Goal: Task Accomplishment & Management: Manage account settings

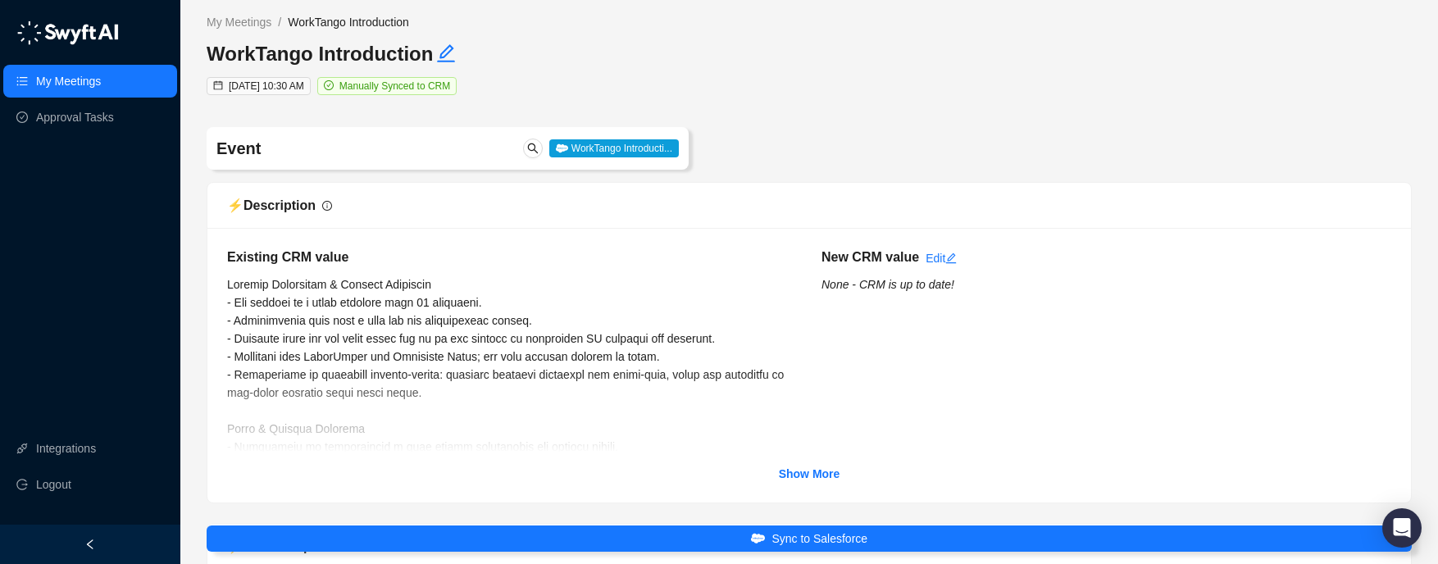
click at [56, 100] on ul "My Meetings Approval Tasks" at bounding box center [90, 99] width 180 height 75
click at [54, 85] on link "My Meetings" at bounding box center [68, 81] width 65 height 33
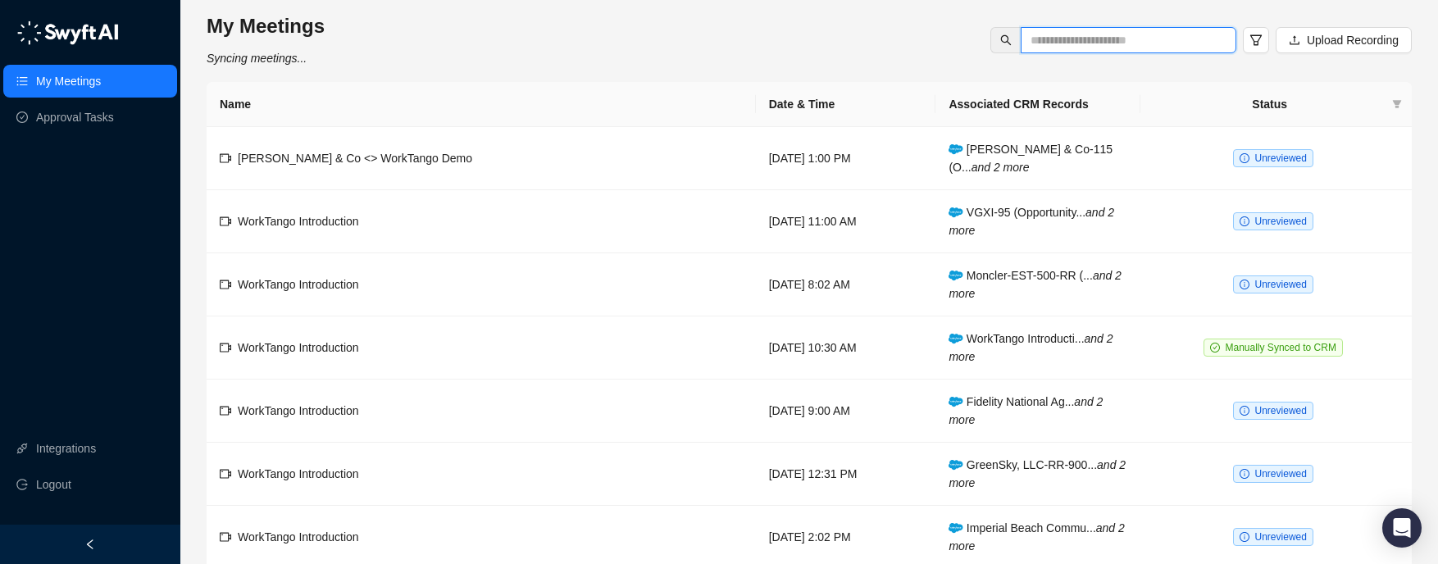
click at [1082, 41] on input "text" at bounding box center [1122, 40] width 183 height 18
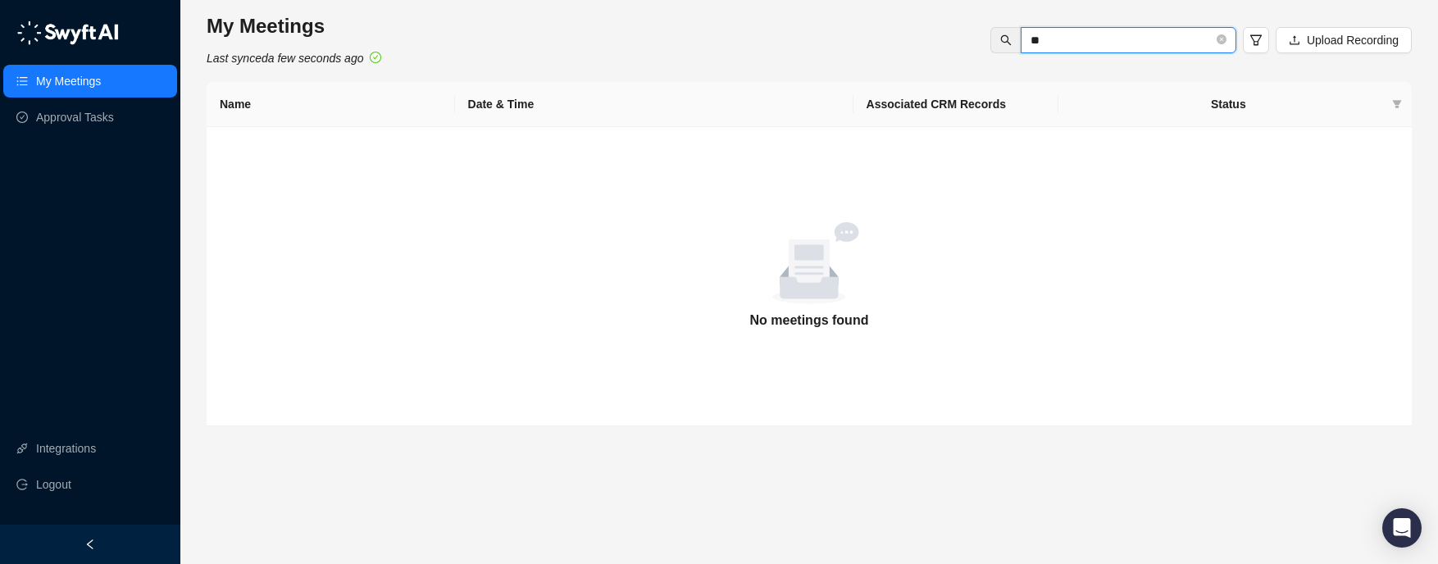
type input "*"
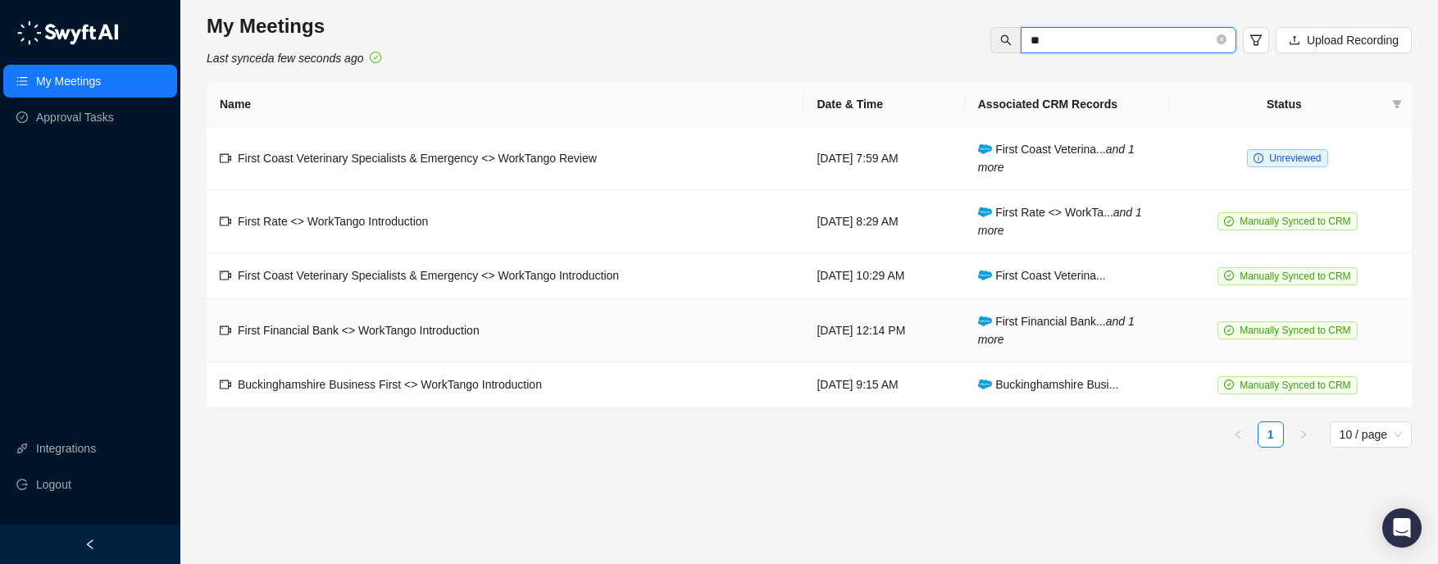
type input "*"
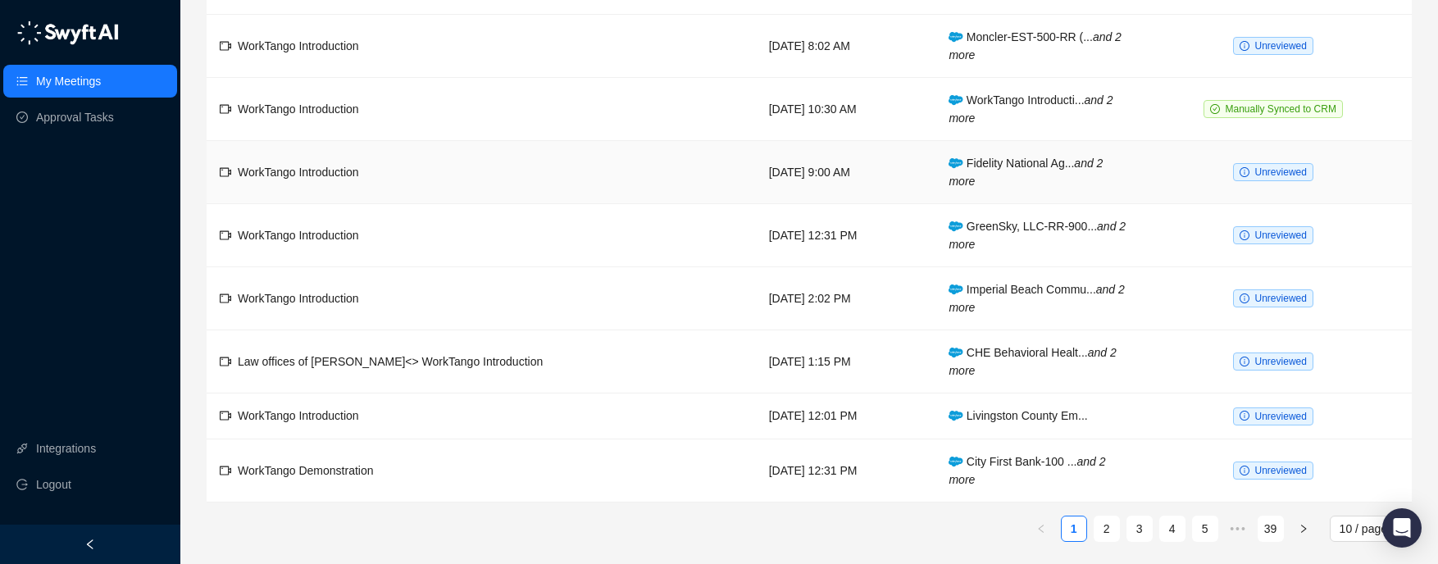
scroll to position [242, 0]
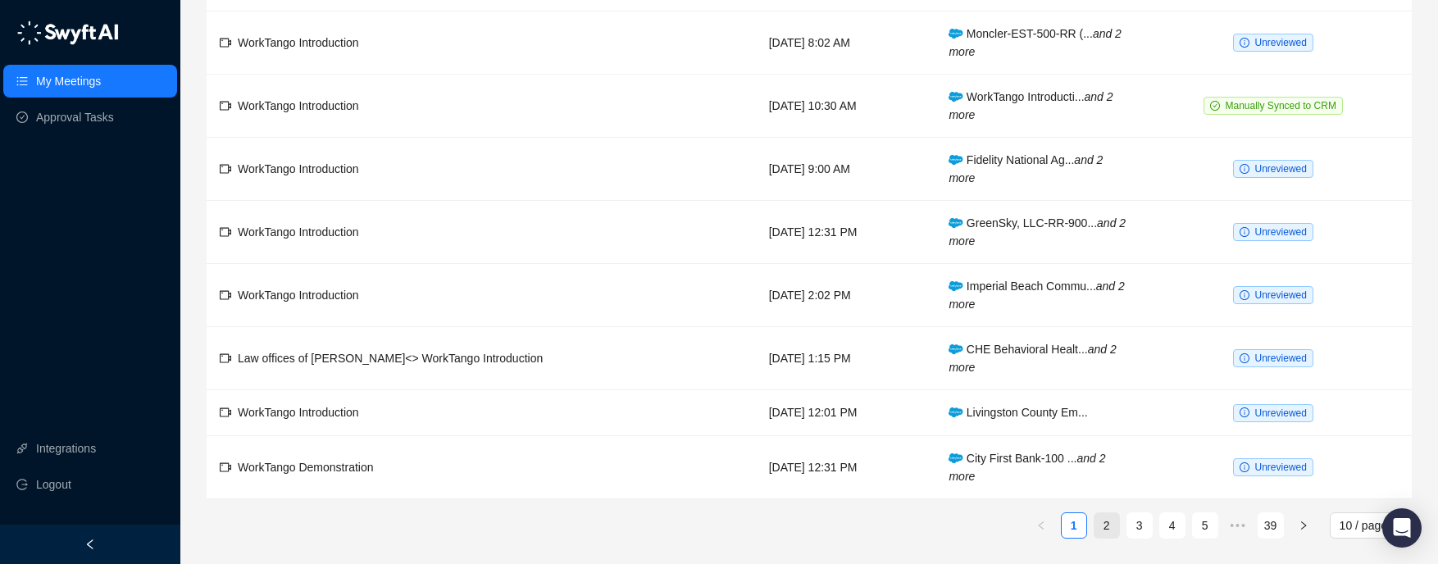
click at [1110, 525] on link "2" at bounding box center [1107, 525] width 25 height 25
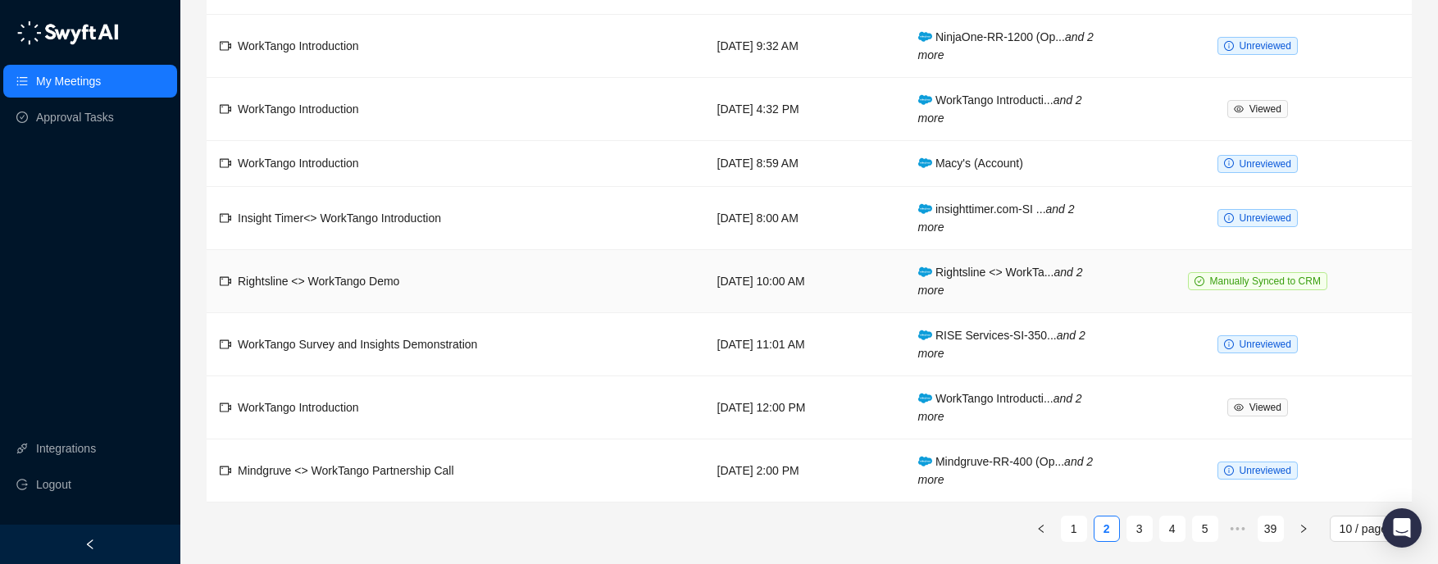
scroll to position [242, 0]
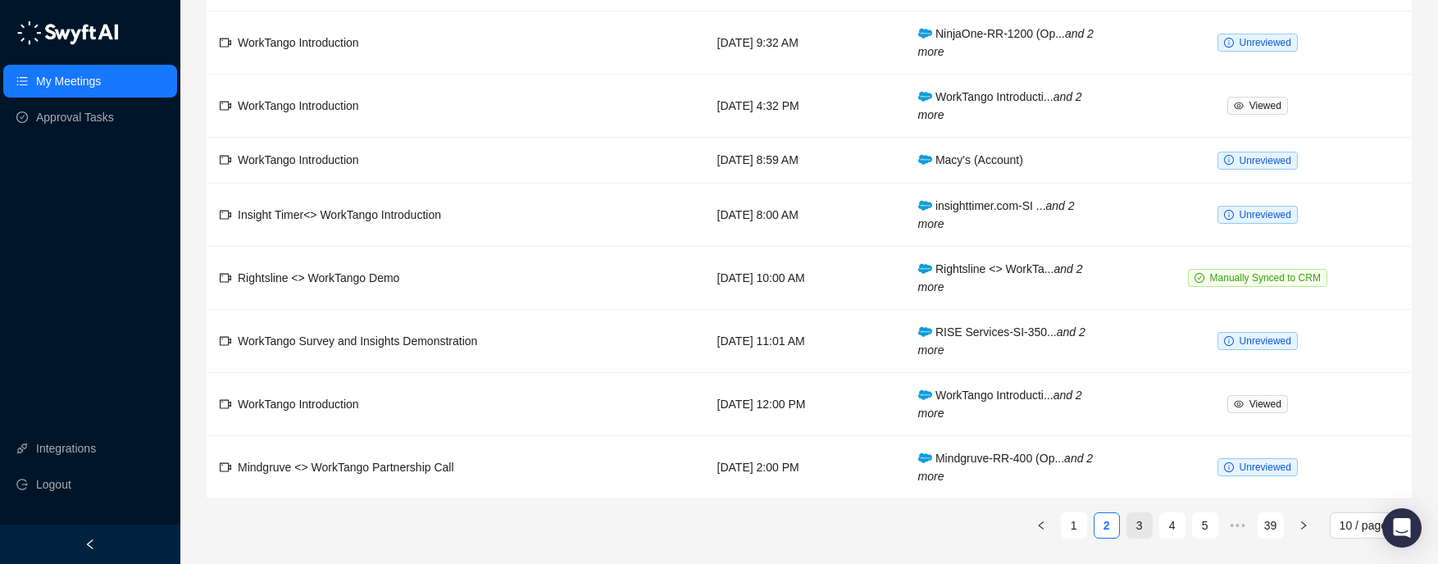
click at [1140, 529] on link "3" at bounding box center [1140, 525] width 25 height 25
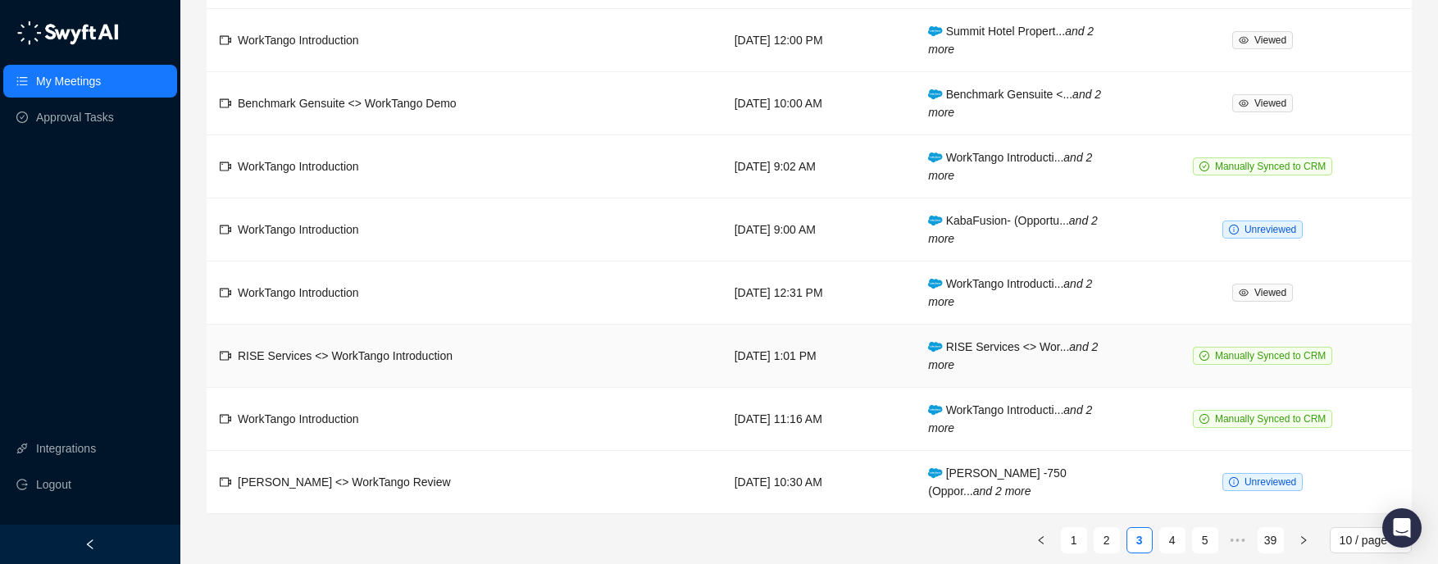
scroll to position [260, 0]
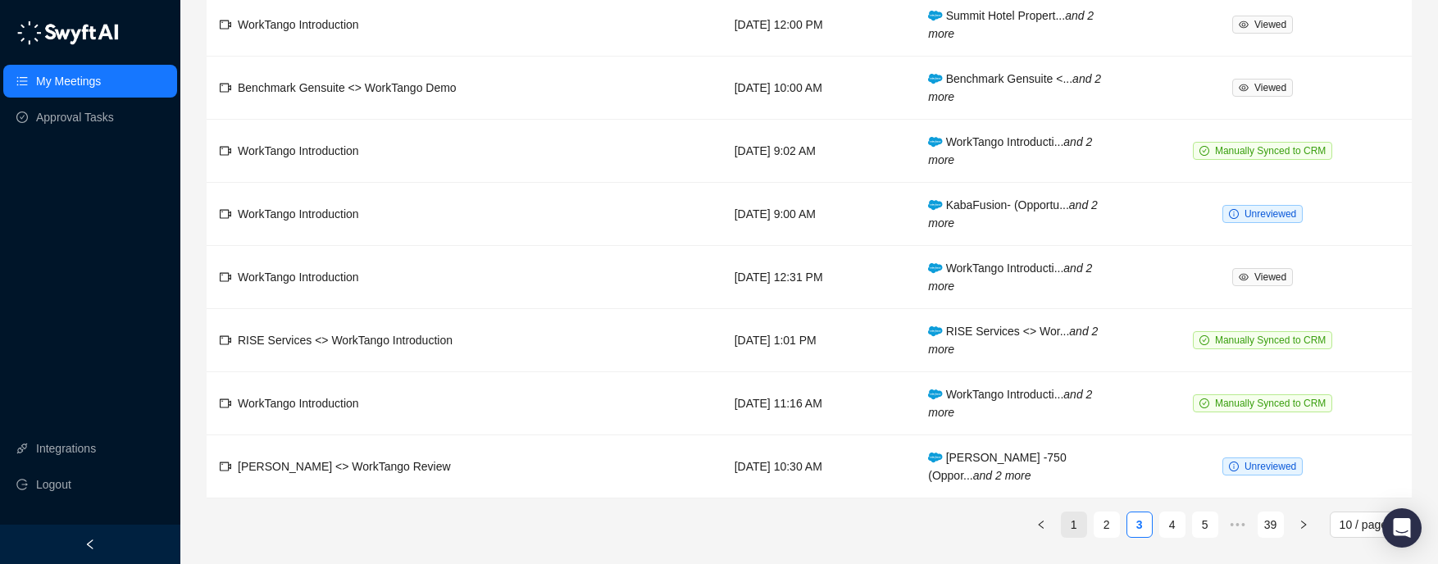
click at [1069, 524] on link "1" at bounding box center [1074, 525] width 25 height 25
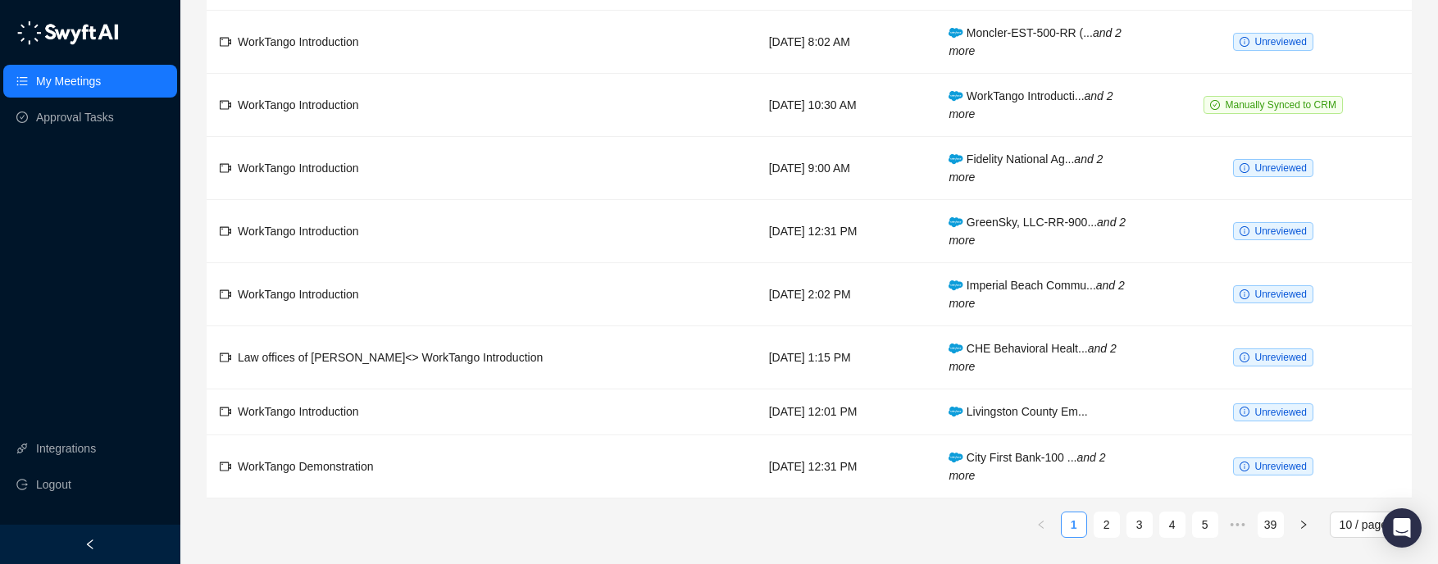
scroll to position [242, 0]
click at [1017, 462] on span "City First Bank-100 ... and 2 more" at bounding box center [1027, 467] width 157 height 31
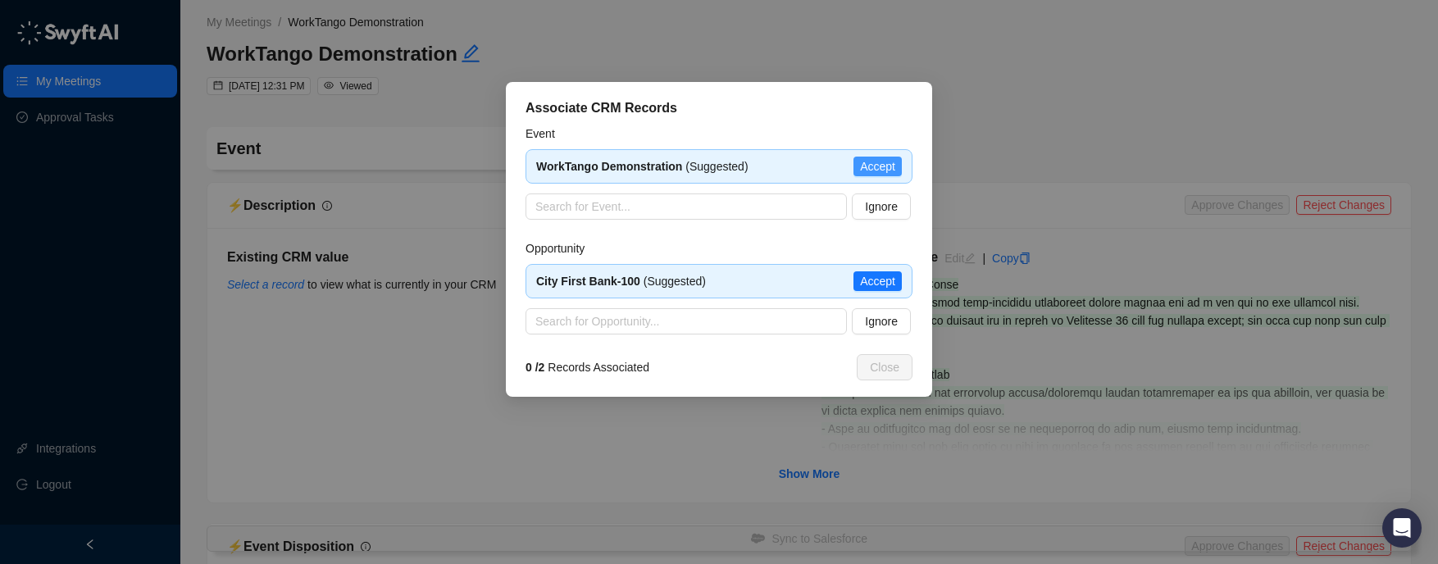
click at [875, 160] on span "Accept" at bounding box center [877, 166] width 35 height 18
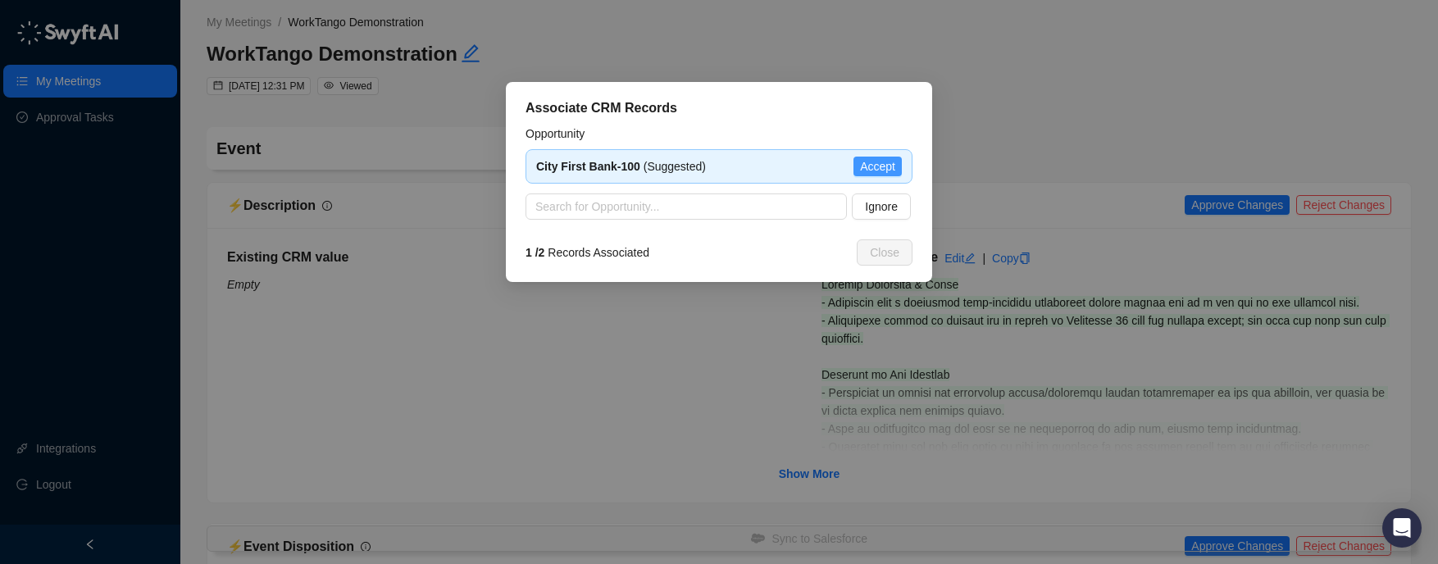
click at [868, 166] on span "Accept" at bounding box center [877, 166] width 35 height 18
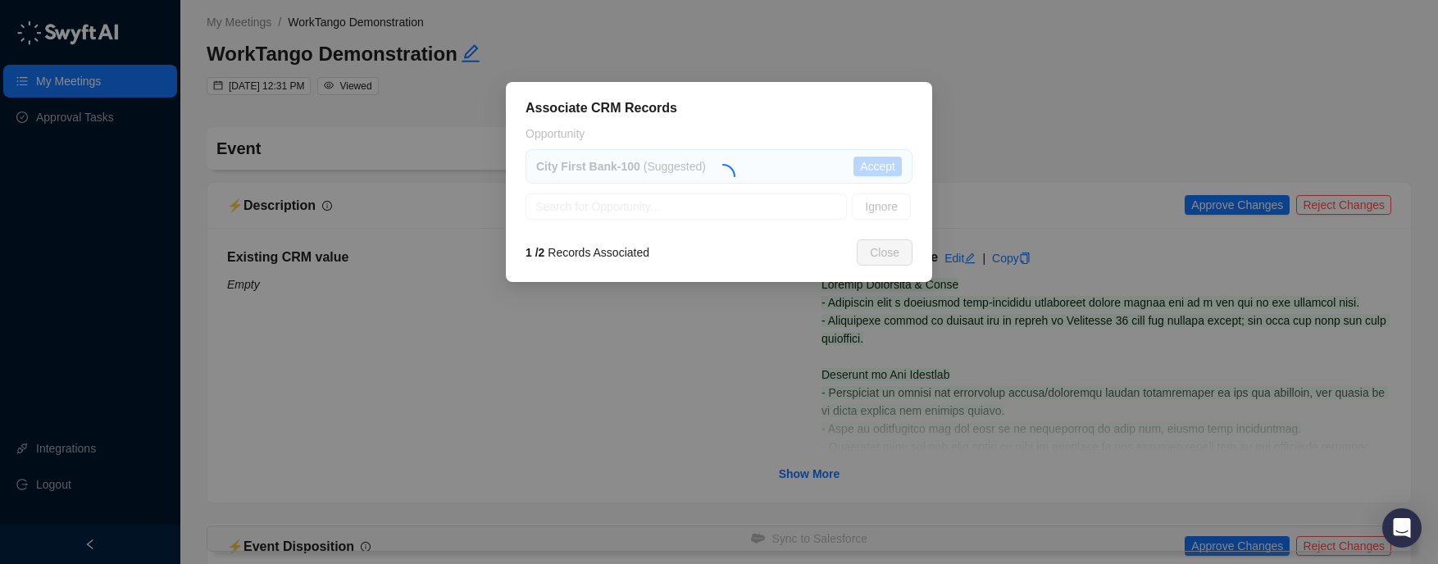
type textarea "**********"
type input "**********"
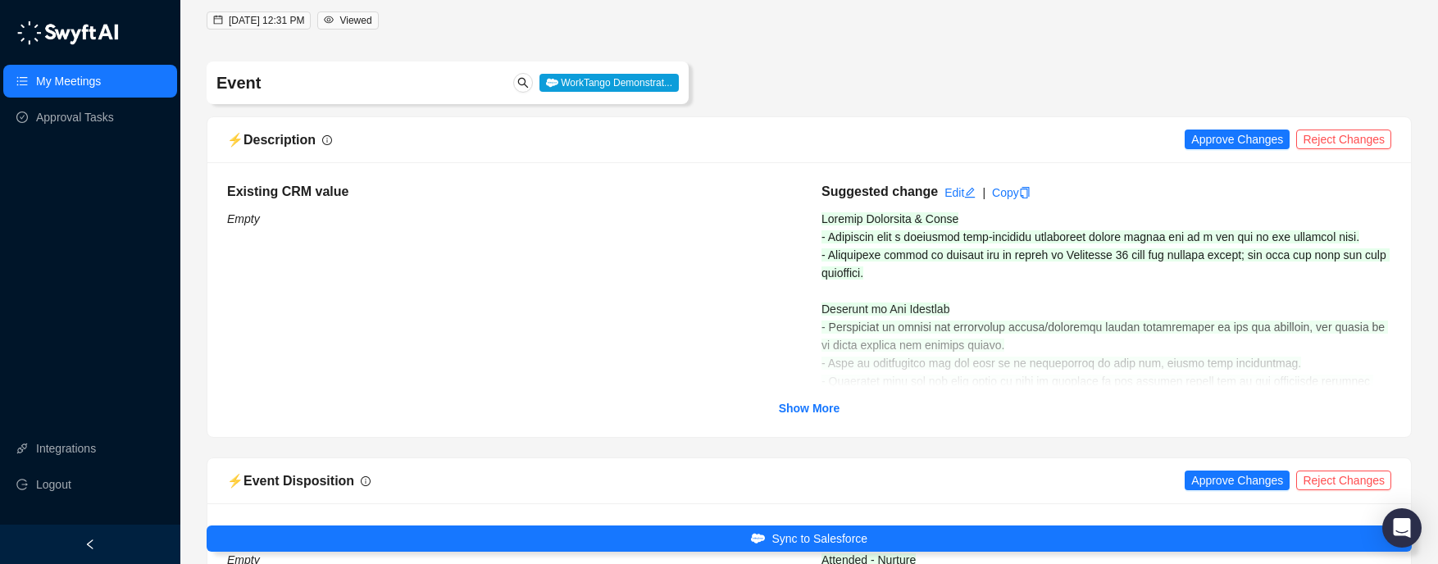
scroll to position [121, 0]
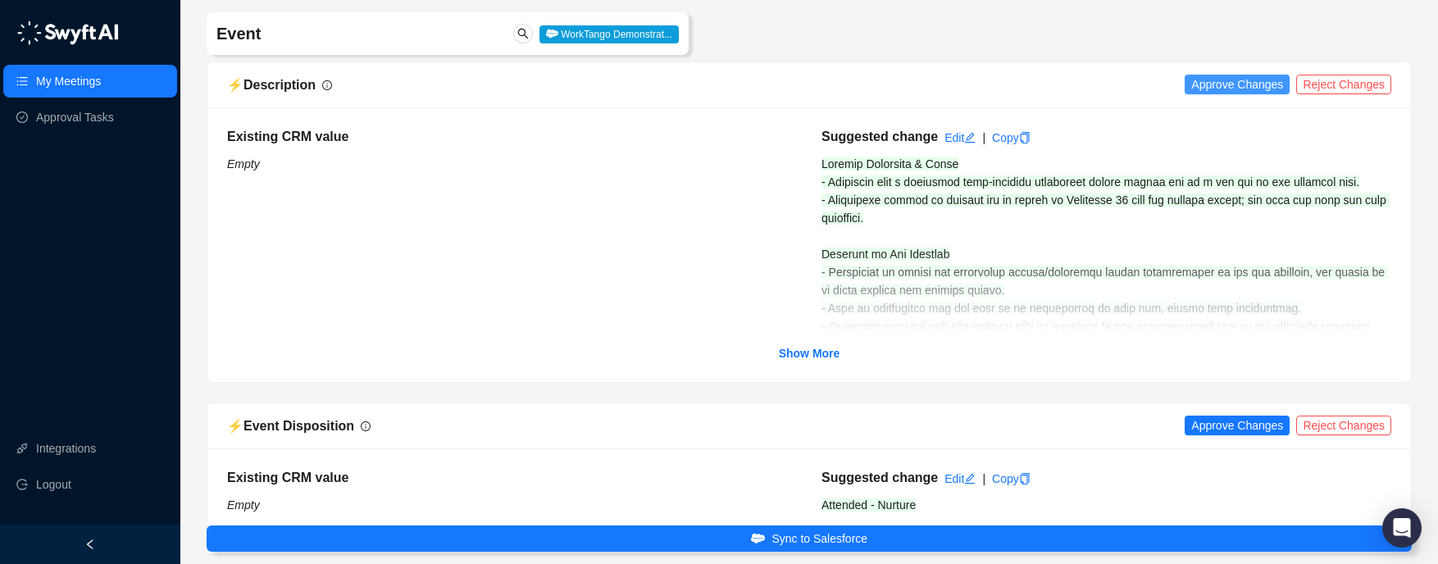
click at [1234, 86] on span "Approve Changes" at bounding box center [1238, 84] width 92 height 18
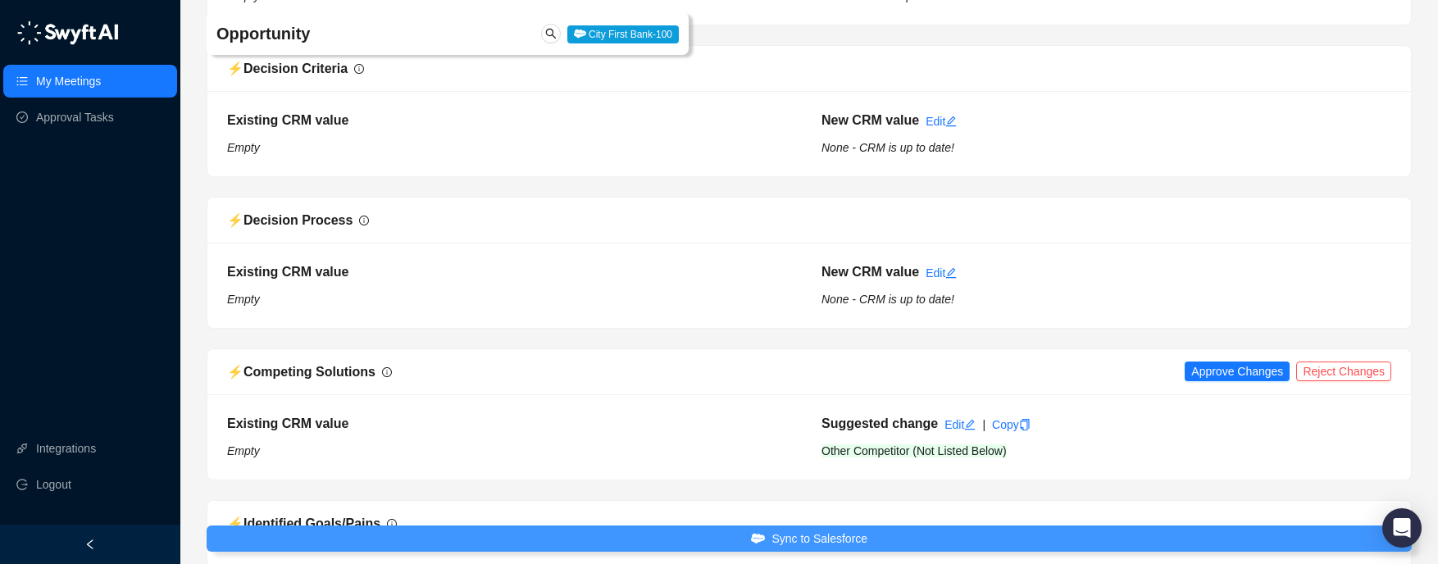
scroll to position [1480, 0]
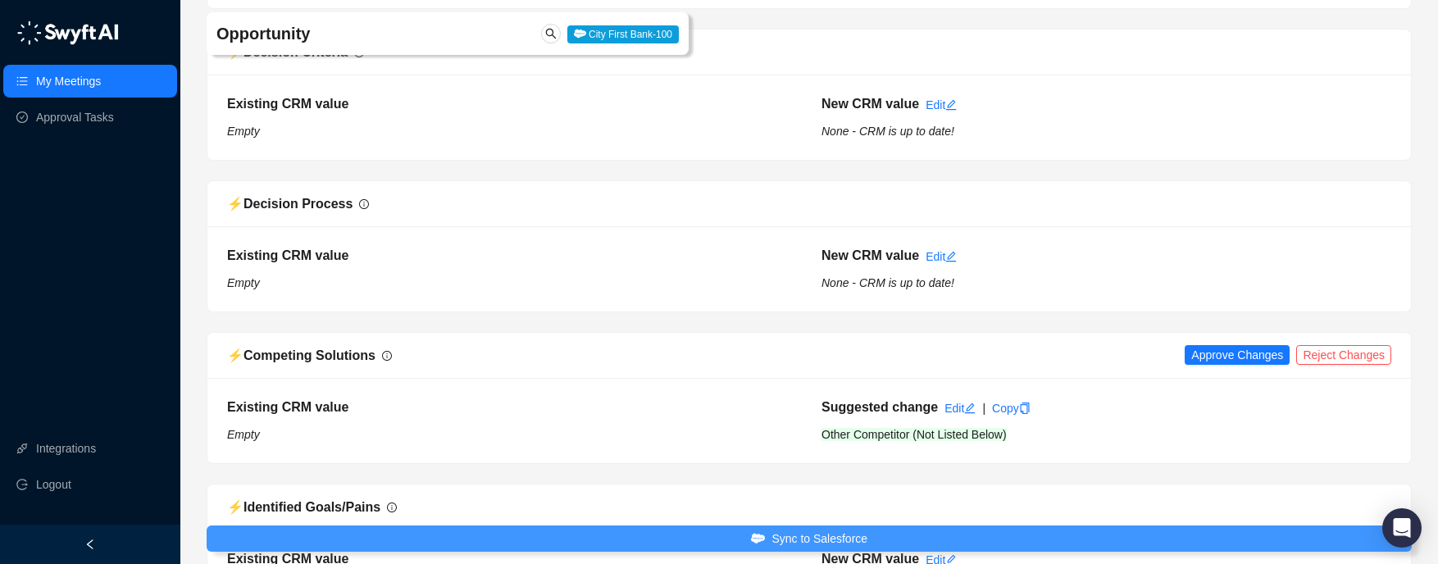
click at [868, 538] on span "Sync to Salesforce" at bounding box center [820, 539] width 96 height 18
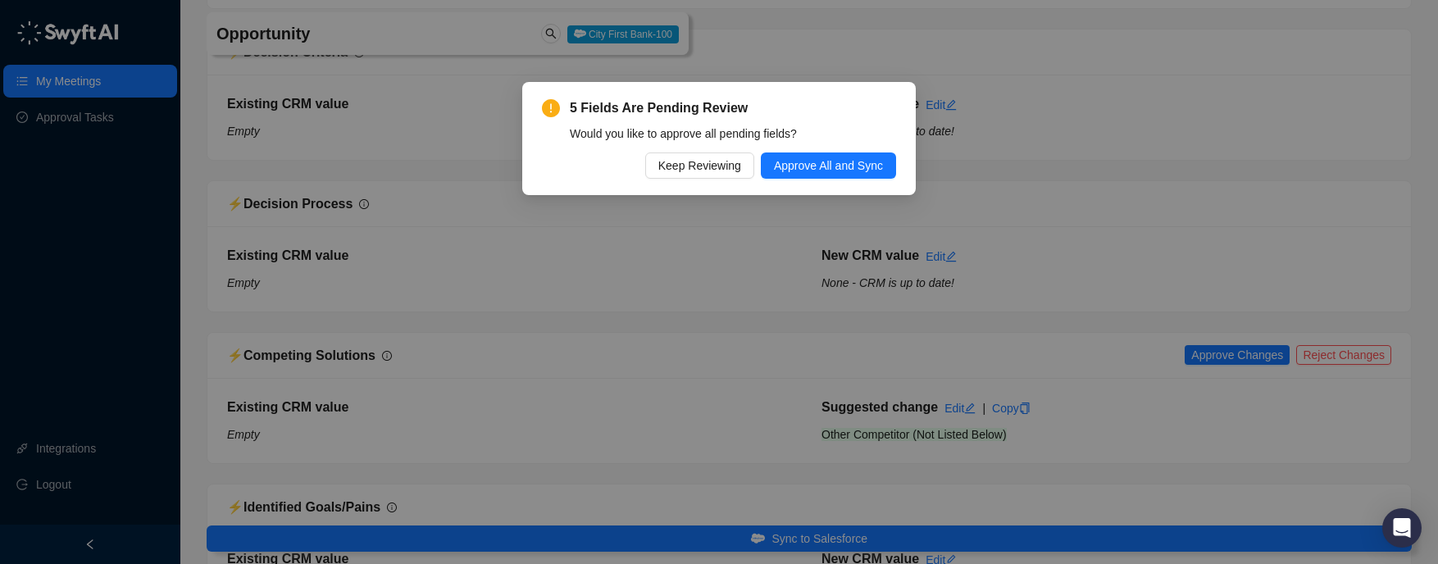
click at [845, 180] on div "5 Fields Are Pending Review Would you like to approve all pending fields? Keep …" at bounding box center [719, 138] width 394 height 113
click at [837, 159] on span "Approve All and Sync" at bounding box center [828, 166] width 109 height 18
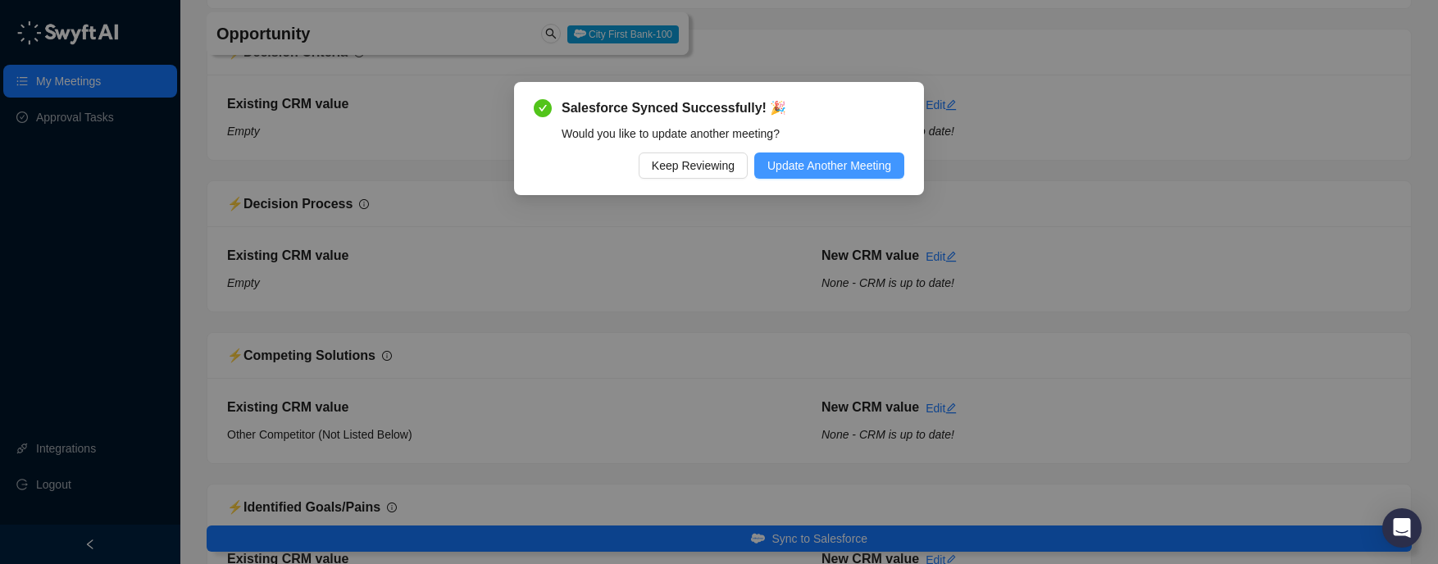
drag, startPoint x: 714, startPoint y: 162, endPoint x: 815, endPoint y: 164, distance: 100.9
click at [815, 164] on div "Keep Reviewing Update Another Meeting" at bounding box center [719, 166] width 371 height 26
click at [815, 164] on span "Update Another Meeting" at bounding box center [830, 166] width 124 height 18
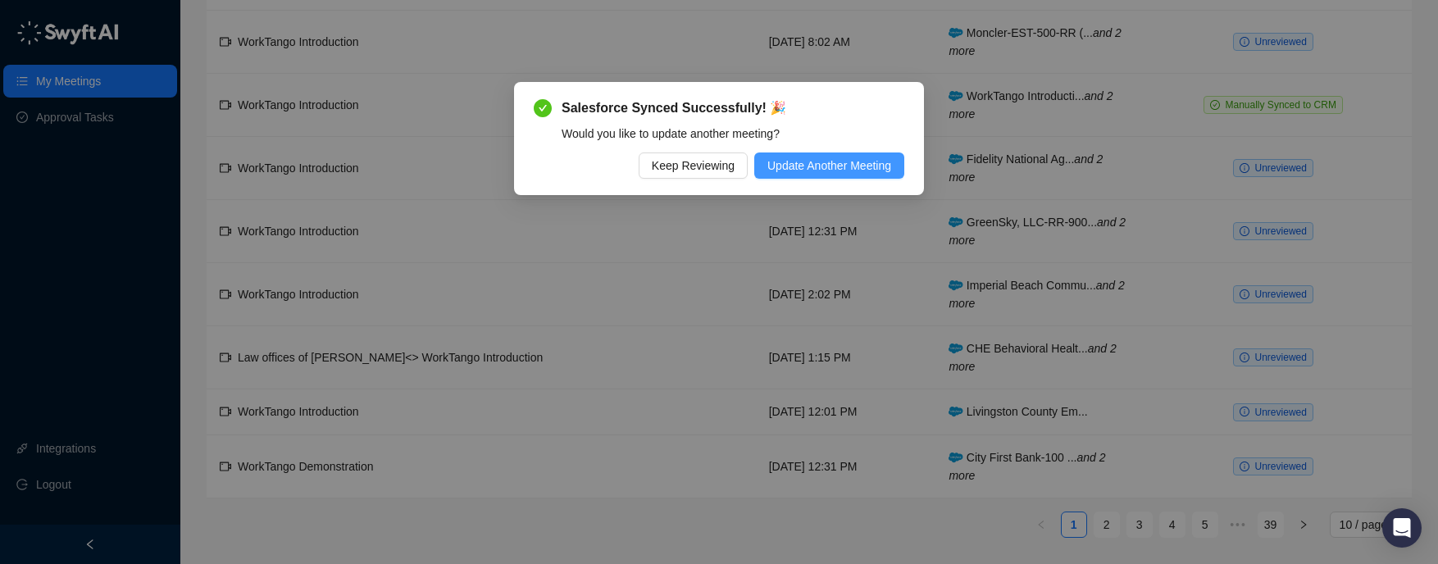
scroll to position [242, 0]
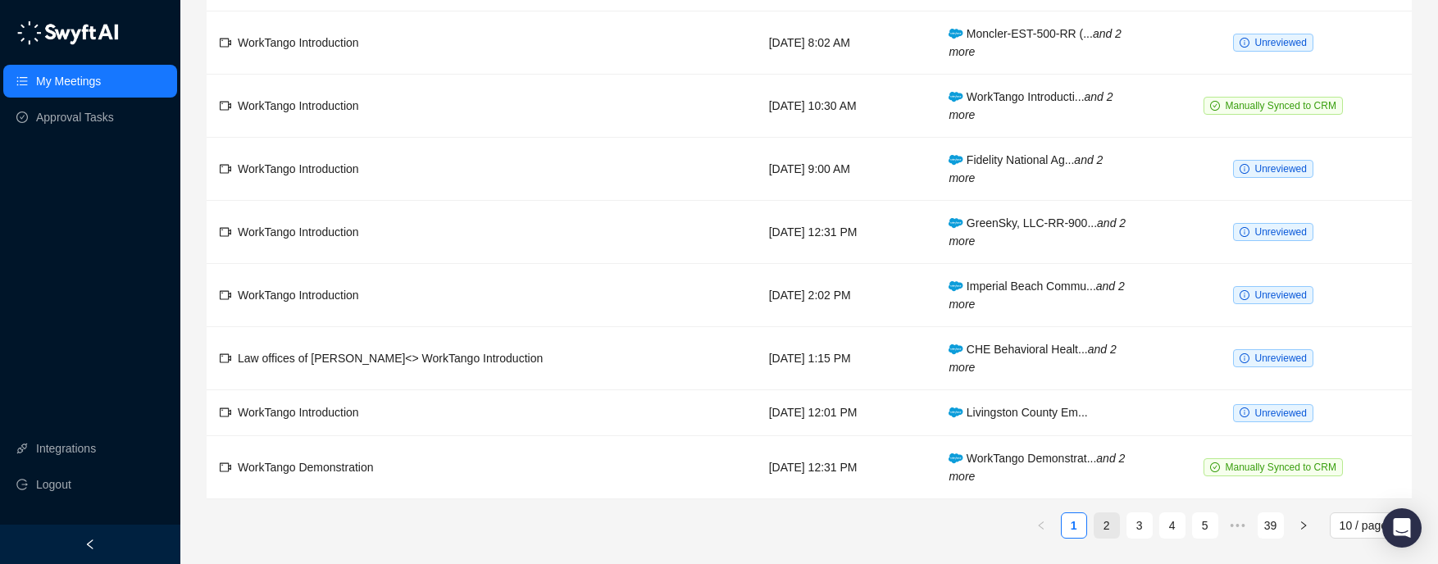
click at [1105, 521] on link "2" at bounding box center [1107, 525] width 25 height 25
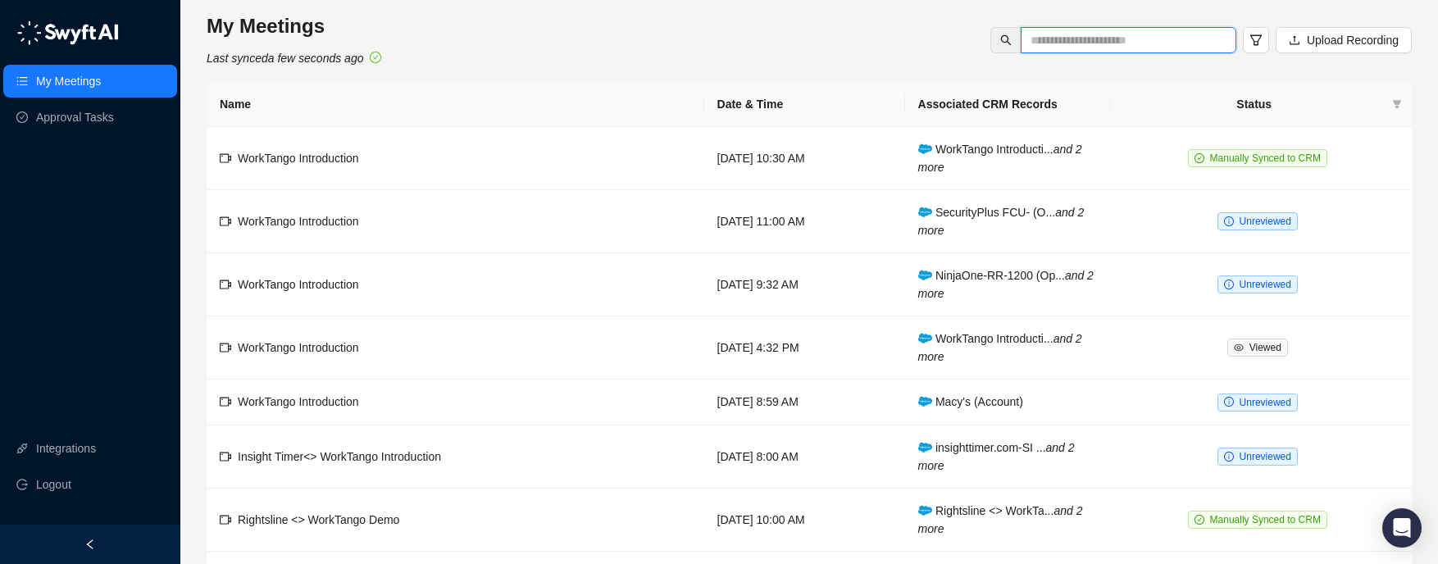
click at [1088, 45] on input "text" at bounding box center [1122, 40] width 183 height 18
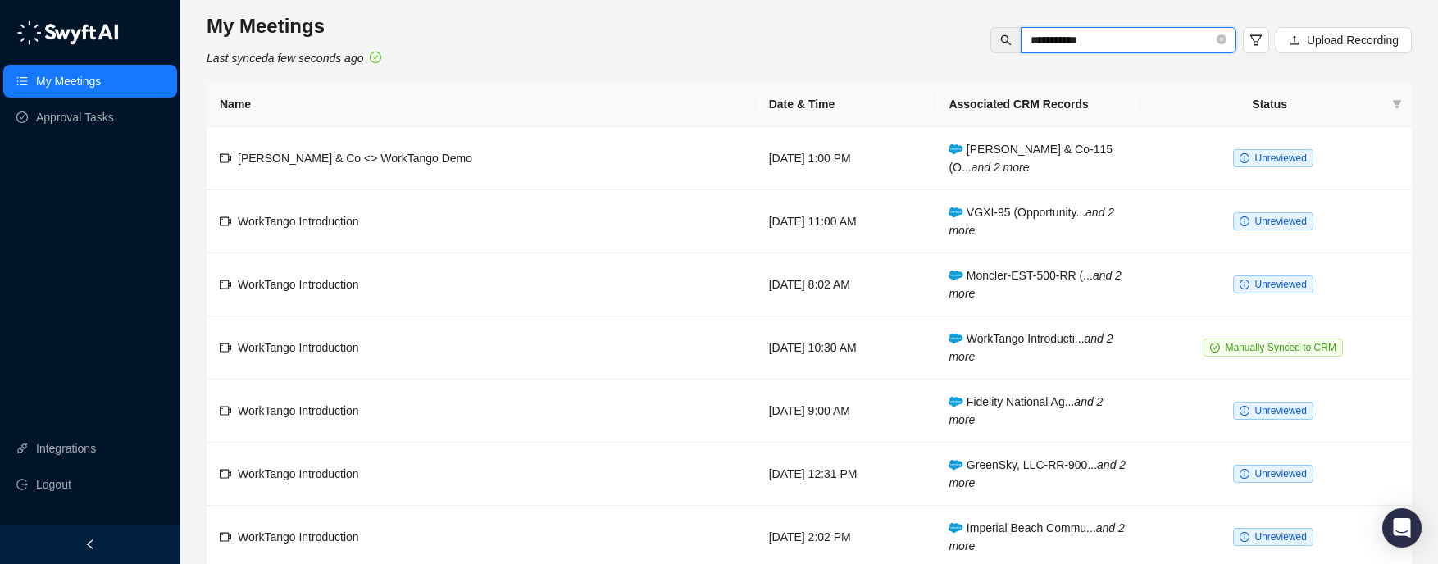
type input "**********"
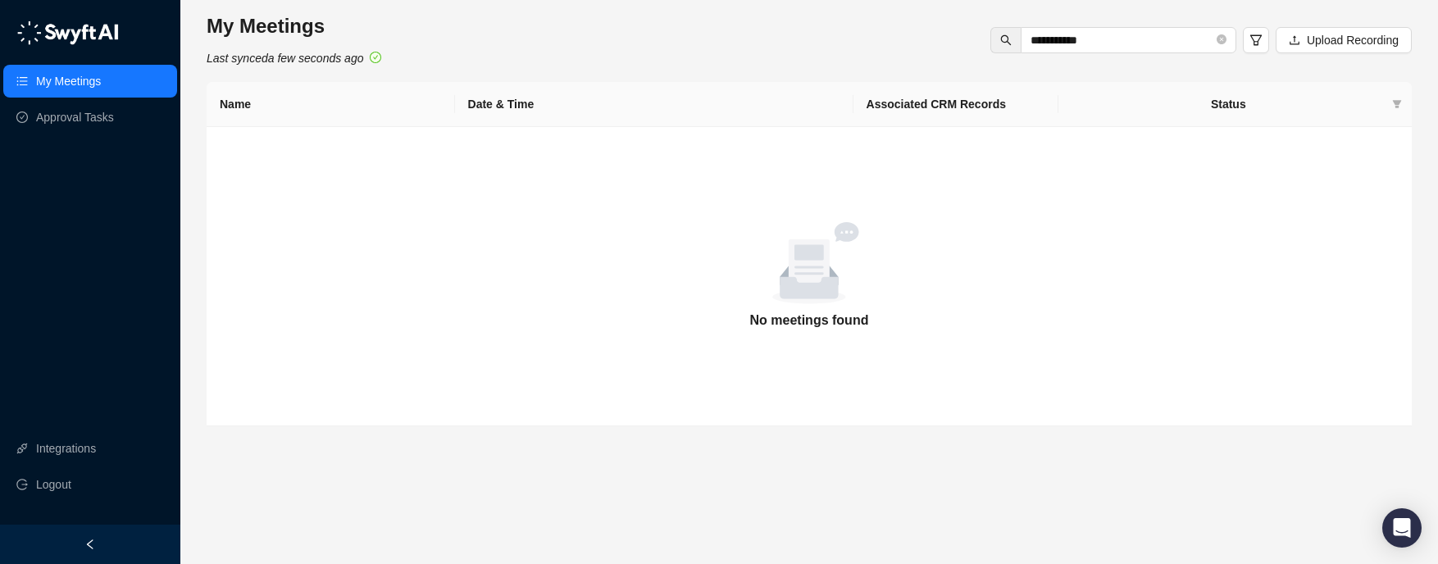
drag, startPoint x: 975, startPoint y: 104, endPoint x: 782, endPoint y: 112, distance: 192.9
click at [975, 104] on th "Associated CRM Records" at bounding box center [956, 104] width 205 height 45
click at [308, 81] on div "**********" at bounding box center [810, 219] width 1206 height 413
click at [1074, 39] on input "**********" at bounding box center [1122, 40] width 183 height 18
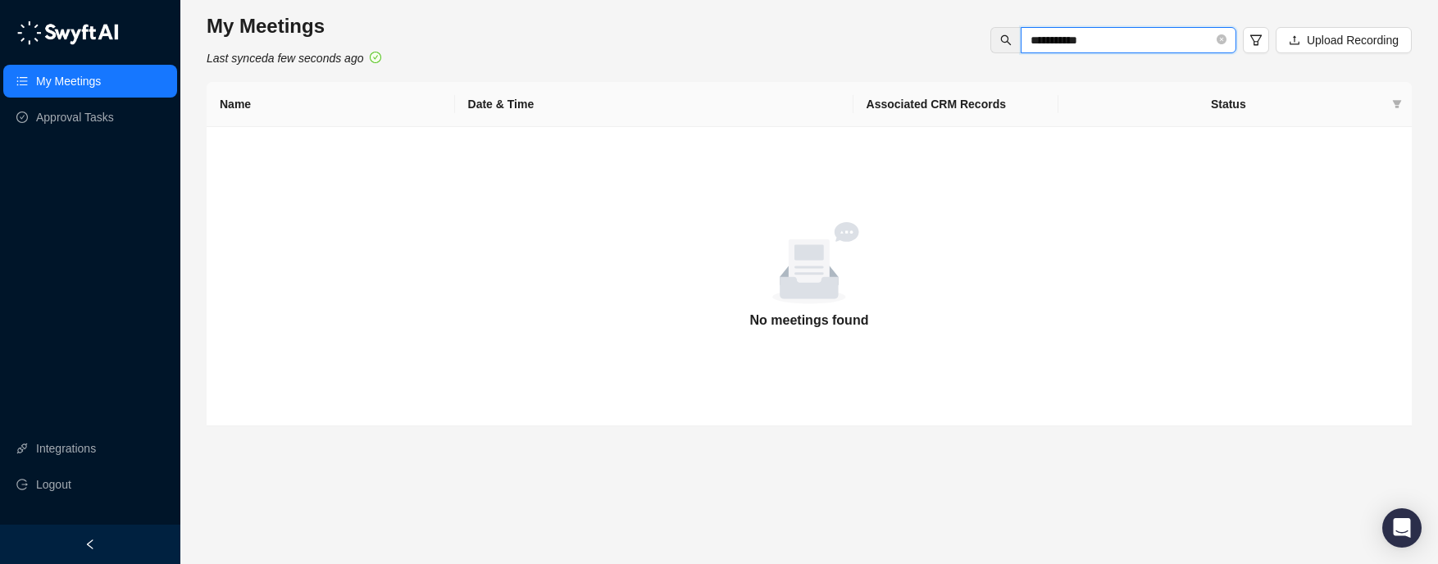
click at [1074, 39] on input "**********" at bounding box center [1122, 40] width 183 height 18
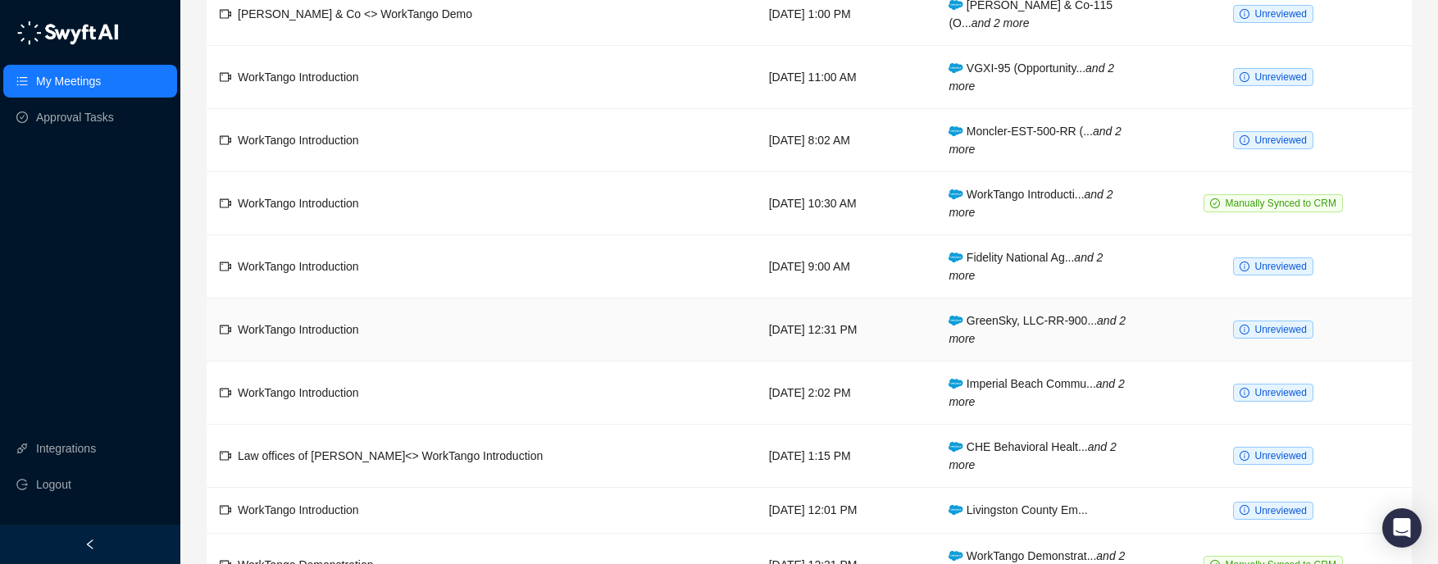
scroll to position [242, 0]
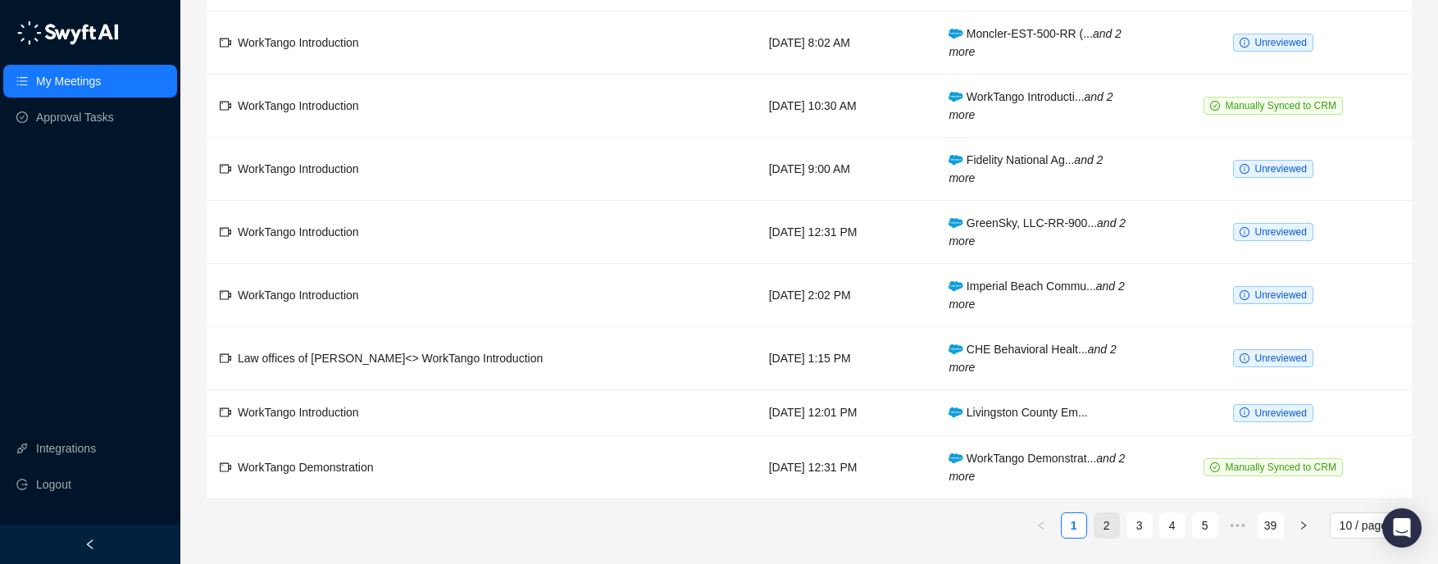
click at [1111, 531] on link "2" at bounding box center [1107, 525] width 25 height 25
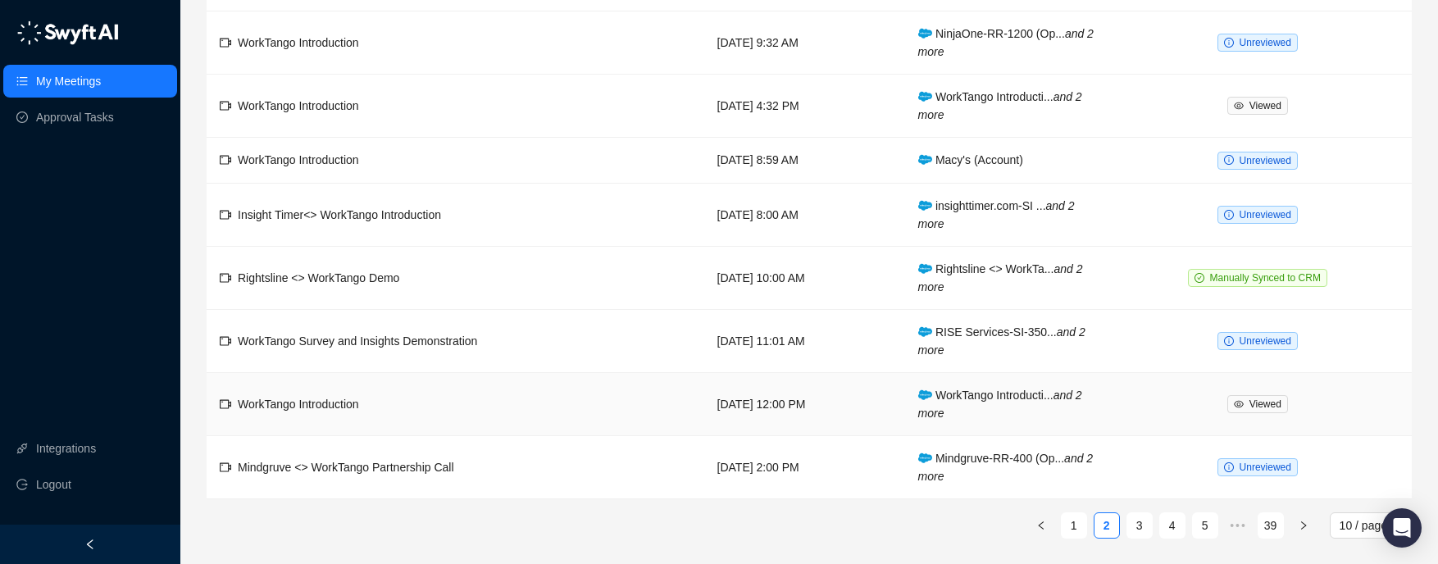
scroll to position [233, 0]
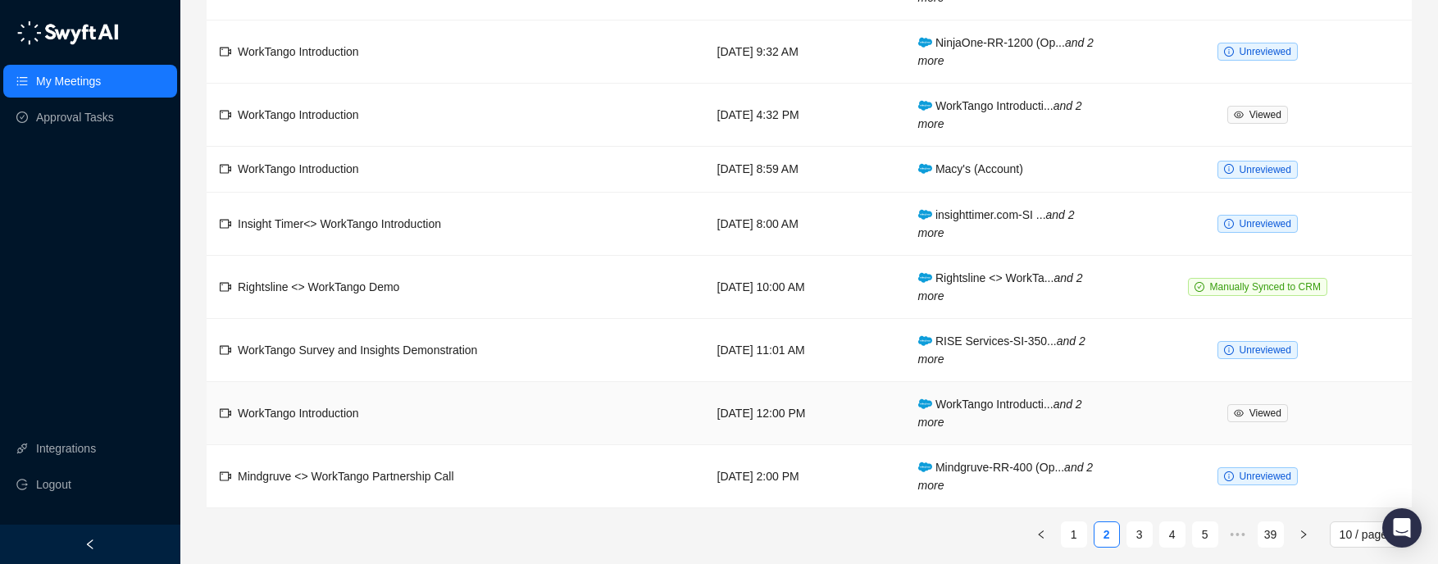
click at [1244, 412] on icon "eye" at bounding box center [1239, 413] width 10 height 10
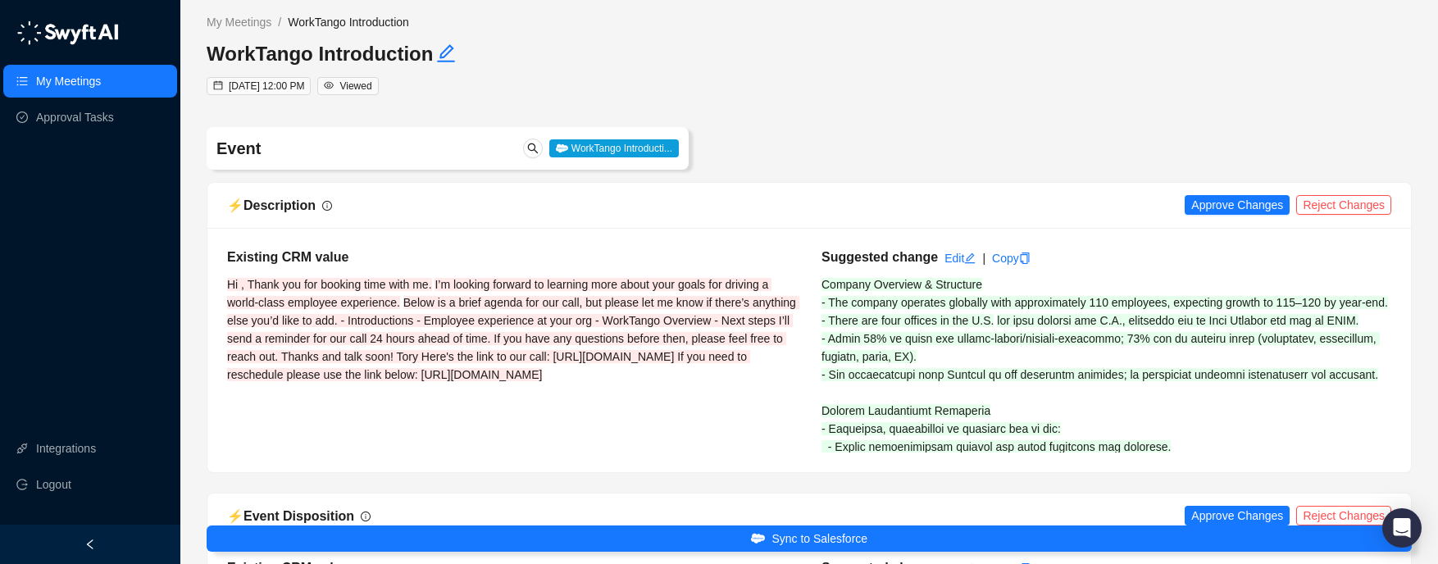
type input "**********"
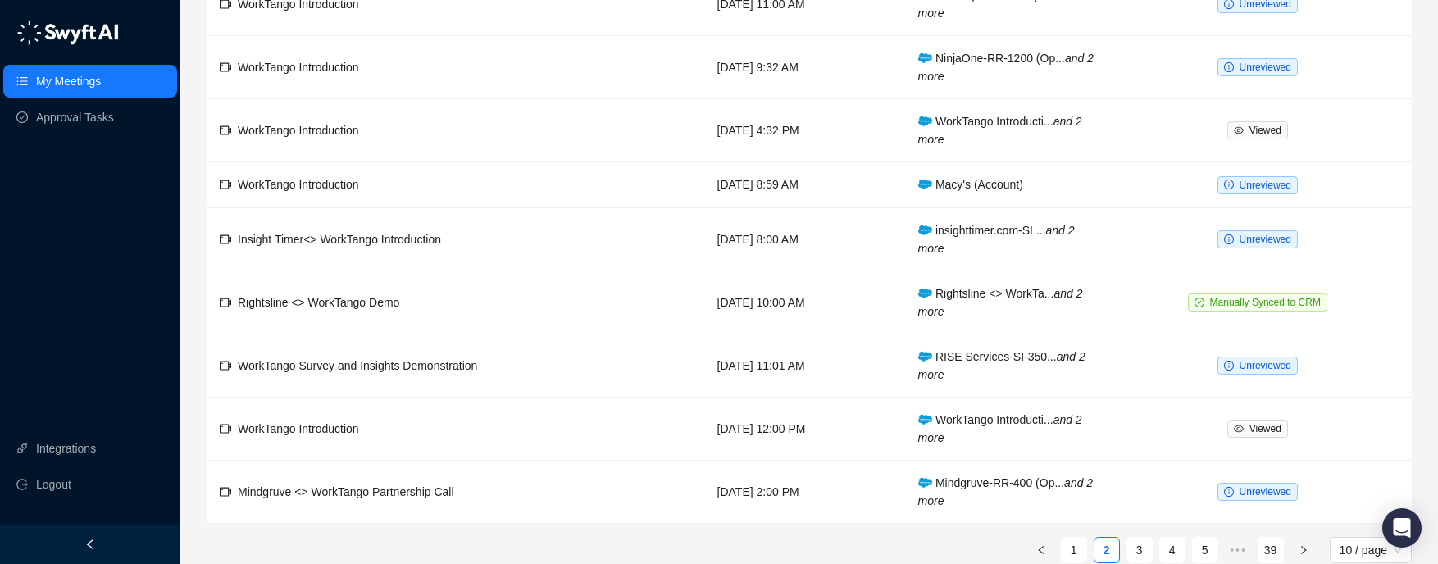
scroll to position [218, 0]
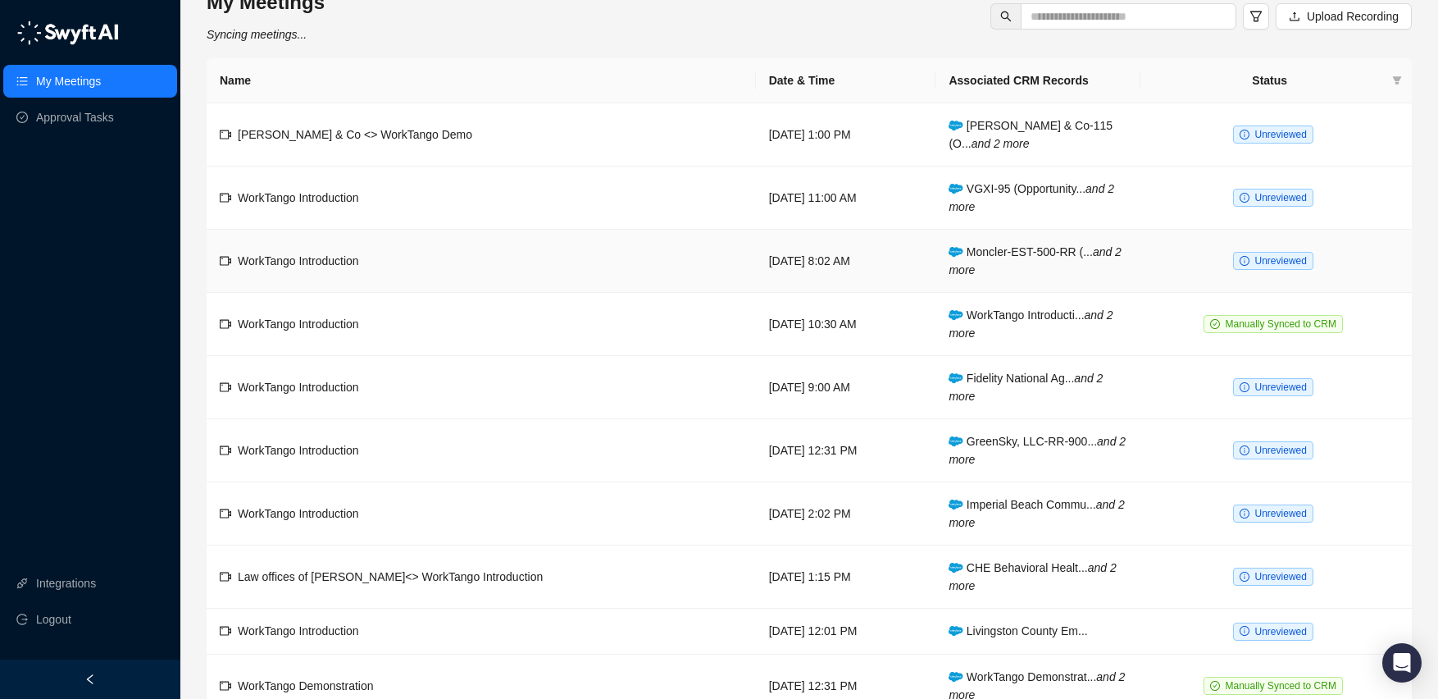
scroll to position [25, 0]
click at [1021, 266] on td "Moncler-EST-500-RR (... and 2 more" at bounding box center [1038, 260] width 205 height 63
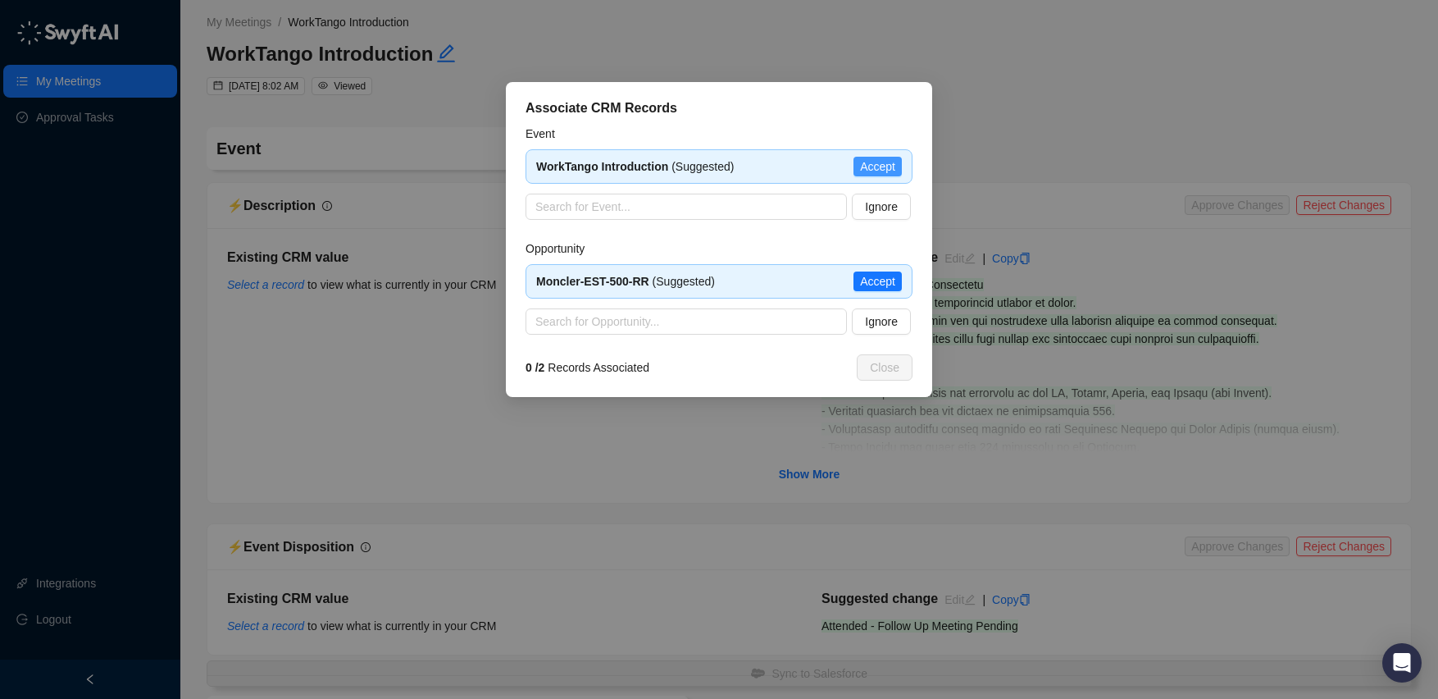
click at [892, 159] on span "Accept" at bounding box center [877, 166] width 35 height 18
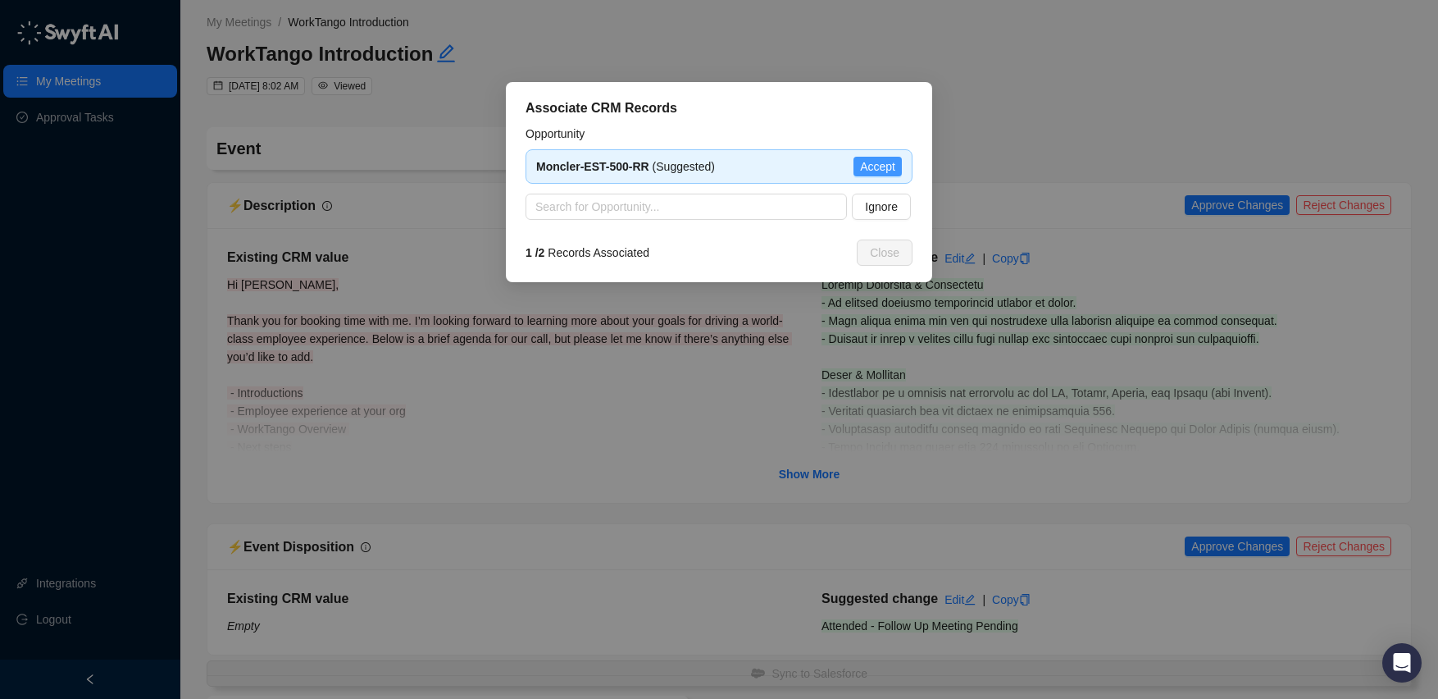
click at [886, 162] on span "Accept" at bounding box center [877, 166] width 35 height 18
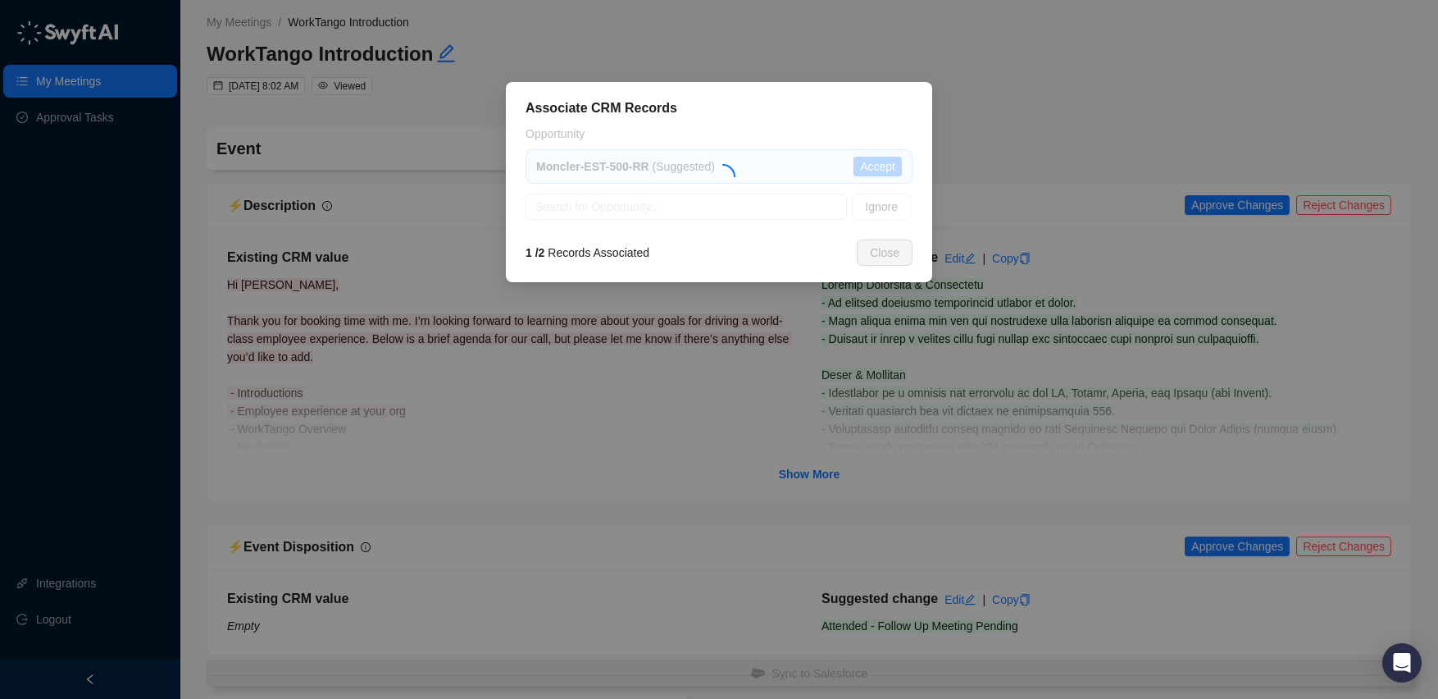
type textarea "**********"
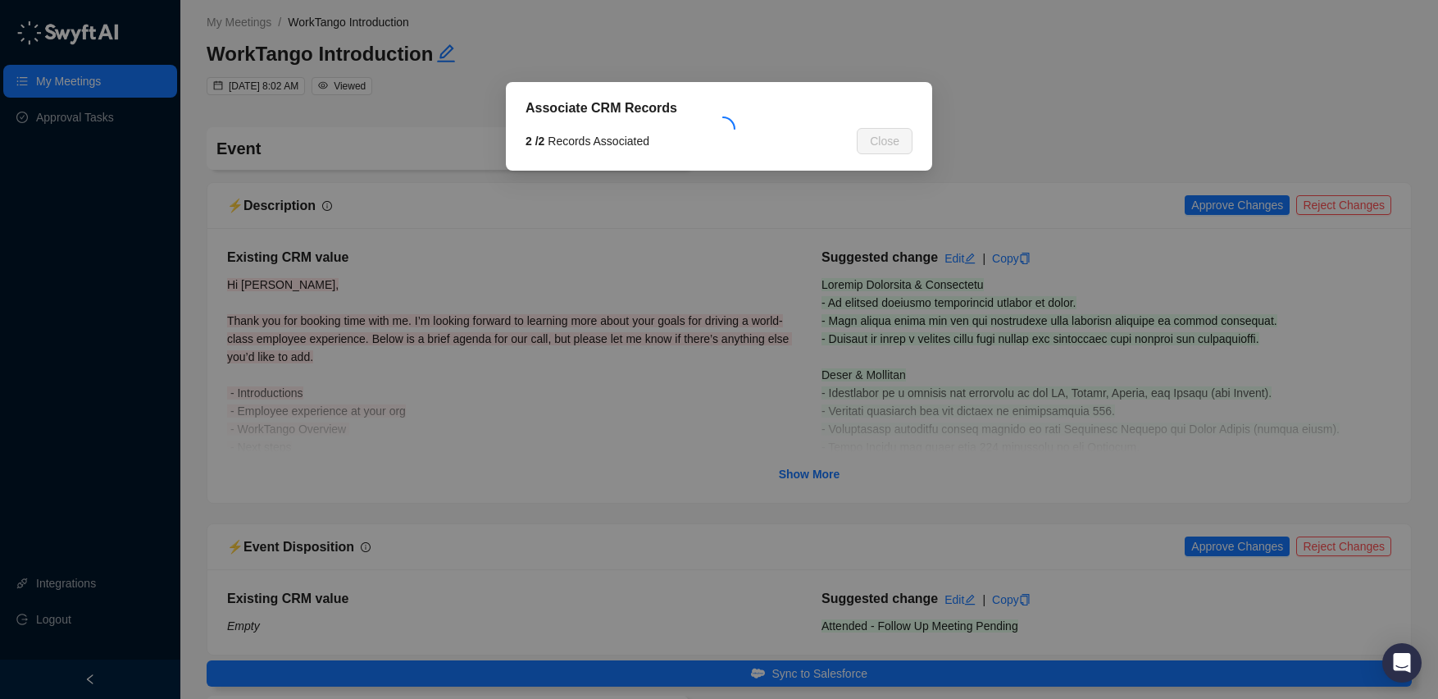
type input "**********"
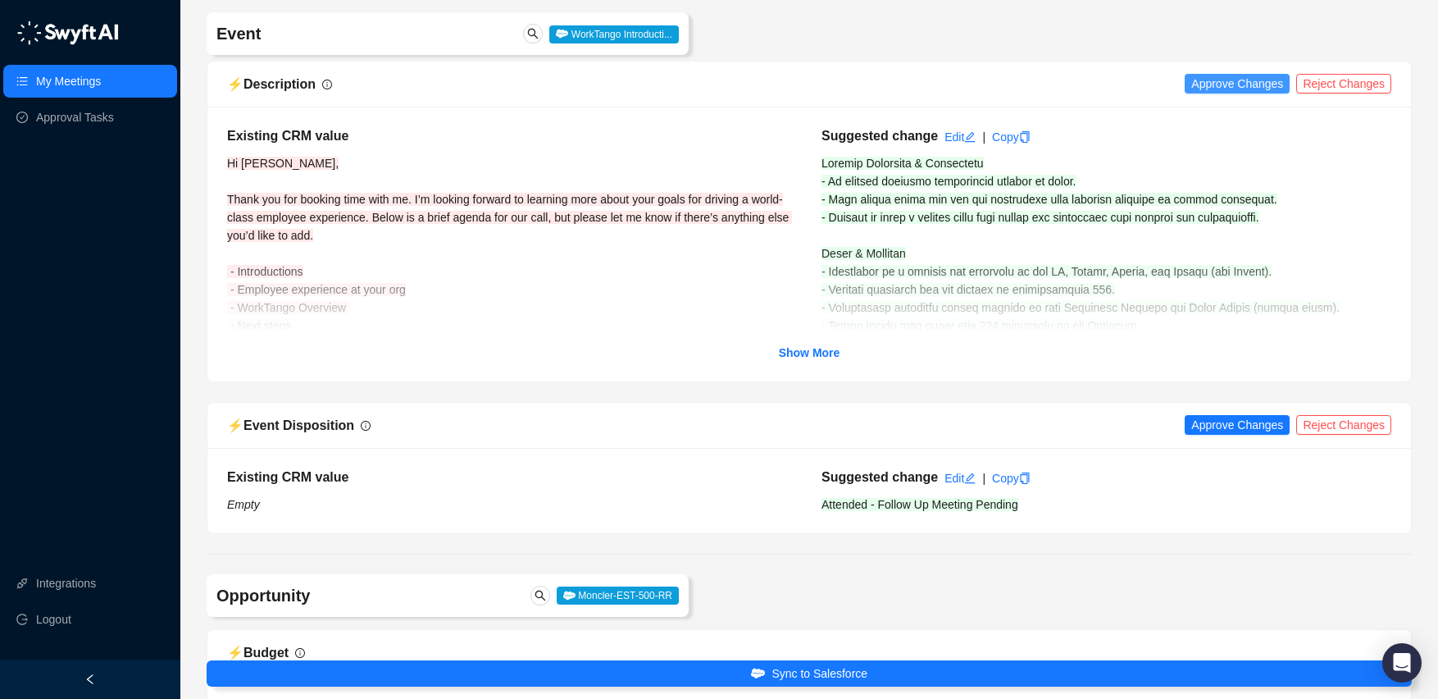
click at [1213, 87] on span "Approve Changes" at bounding box center [1238, 84] width 92 height 18
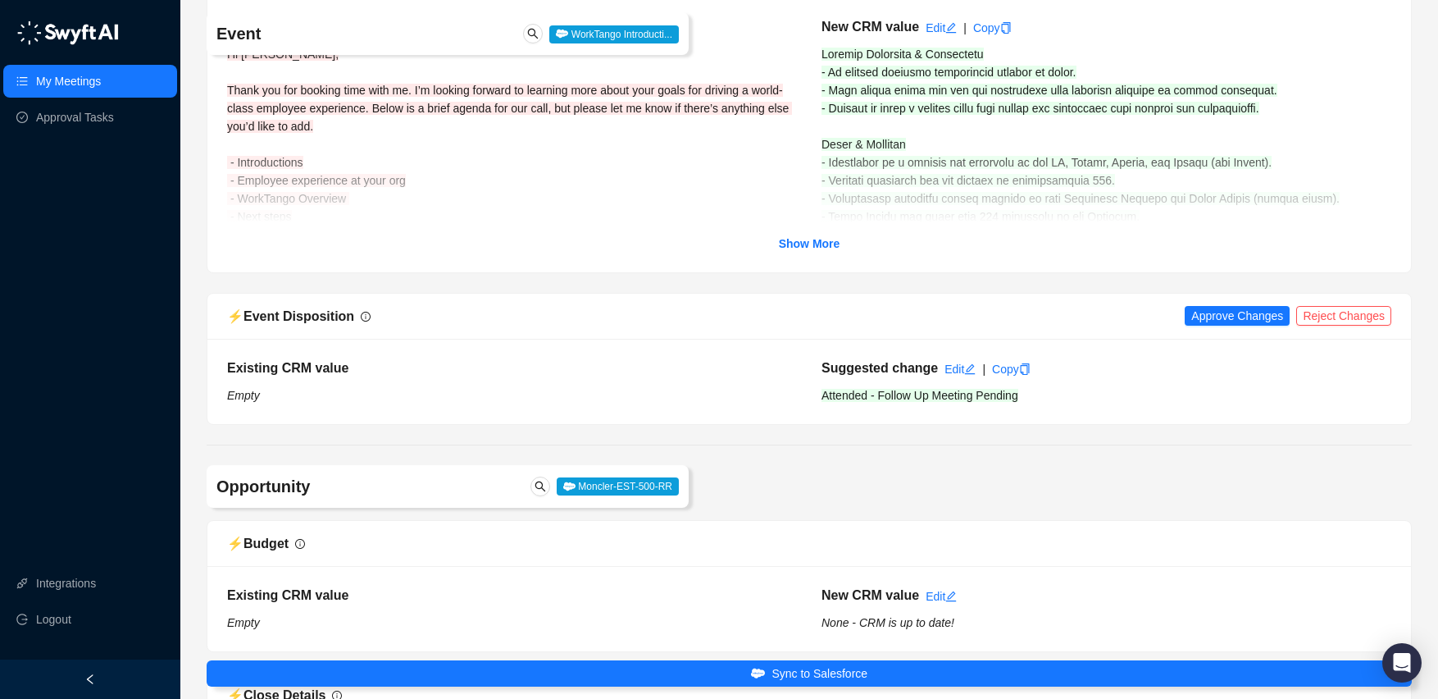
scroll to position [233, 0]
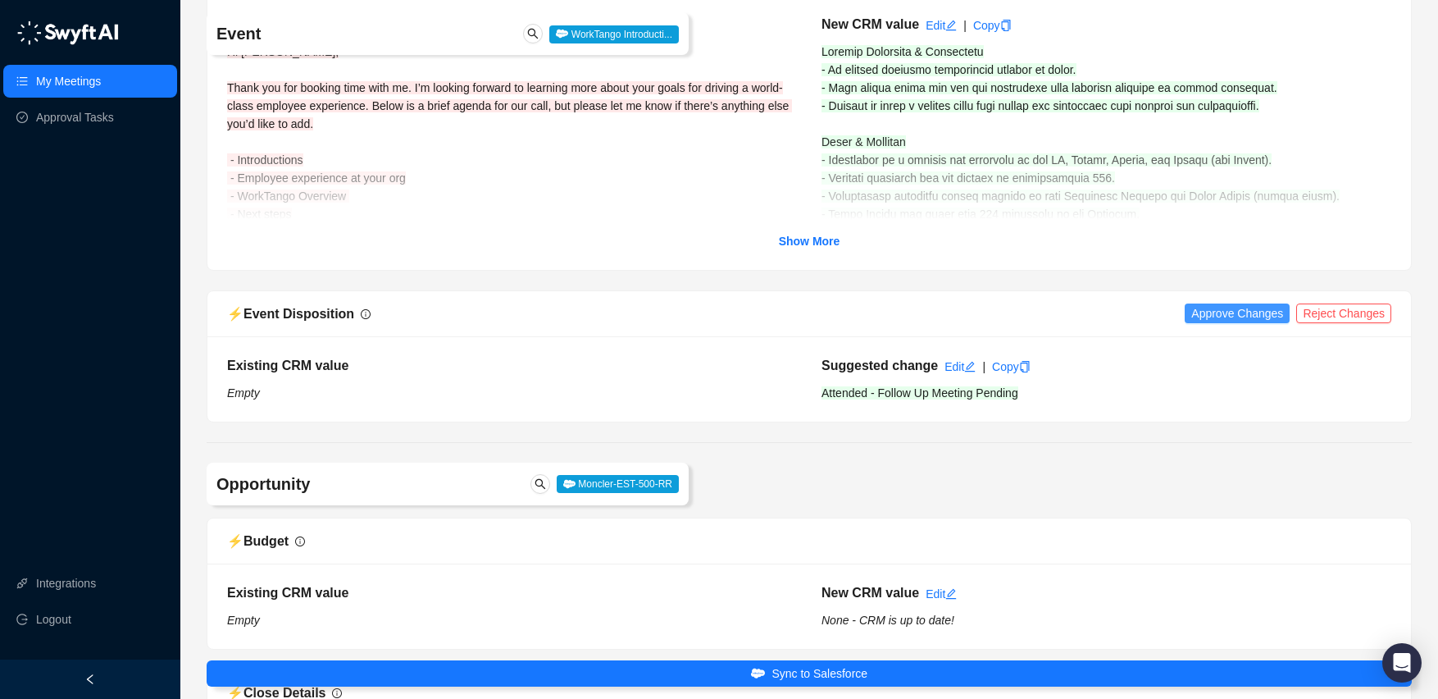
click at [1217, 316] on span "Approve Changes" at bounding box center [1238, 313] width 92 height 18
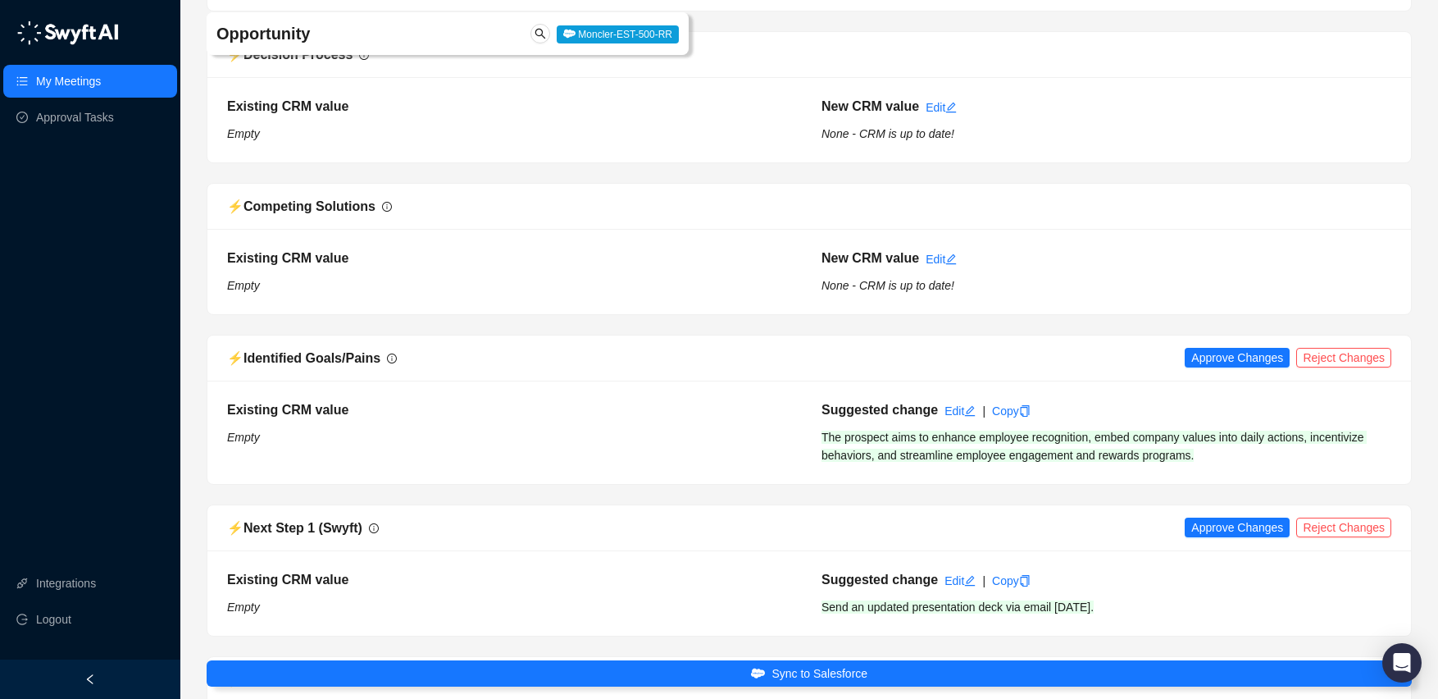
scroll to position [1668, 0]
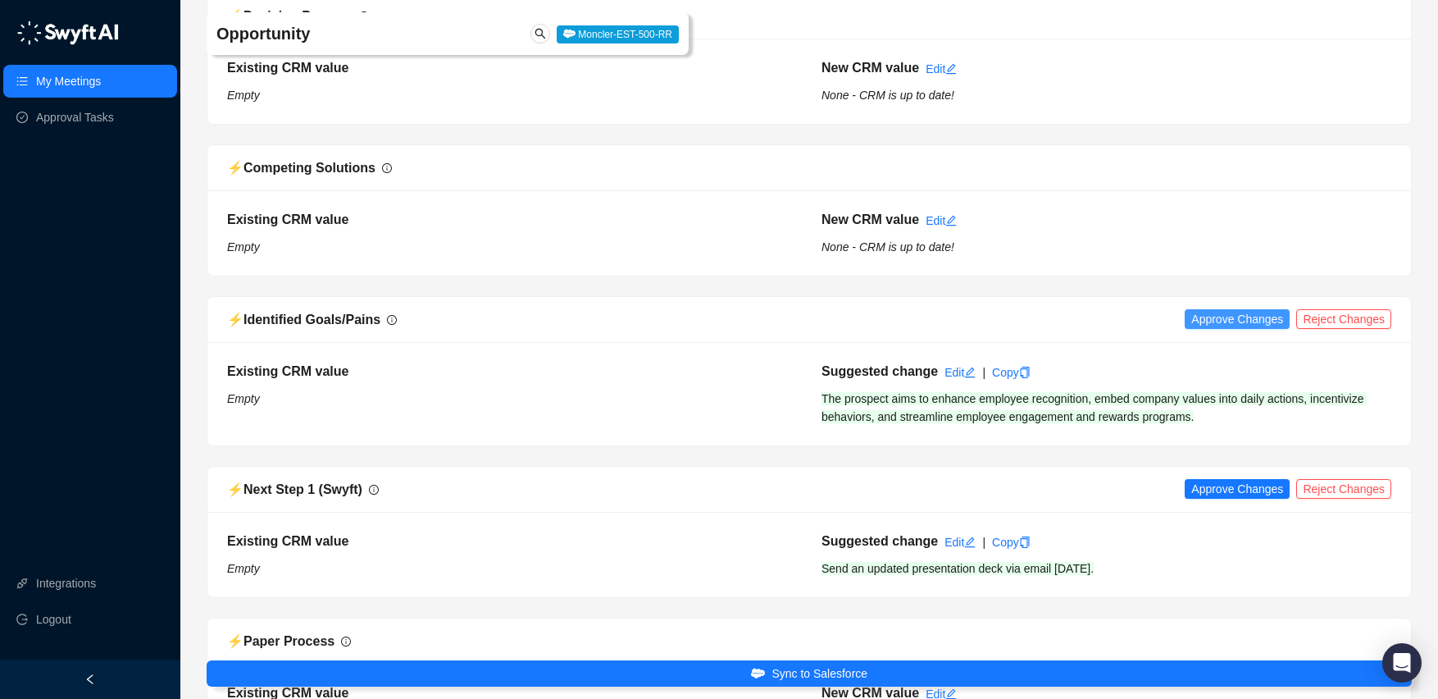
click at [1212, 313] on span "Approve Changes" at bounding box center [1238, 319] width 92 height 18
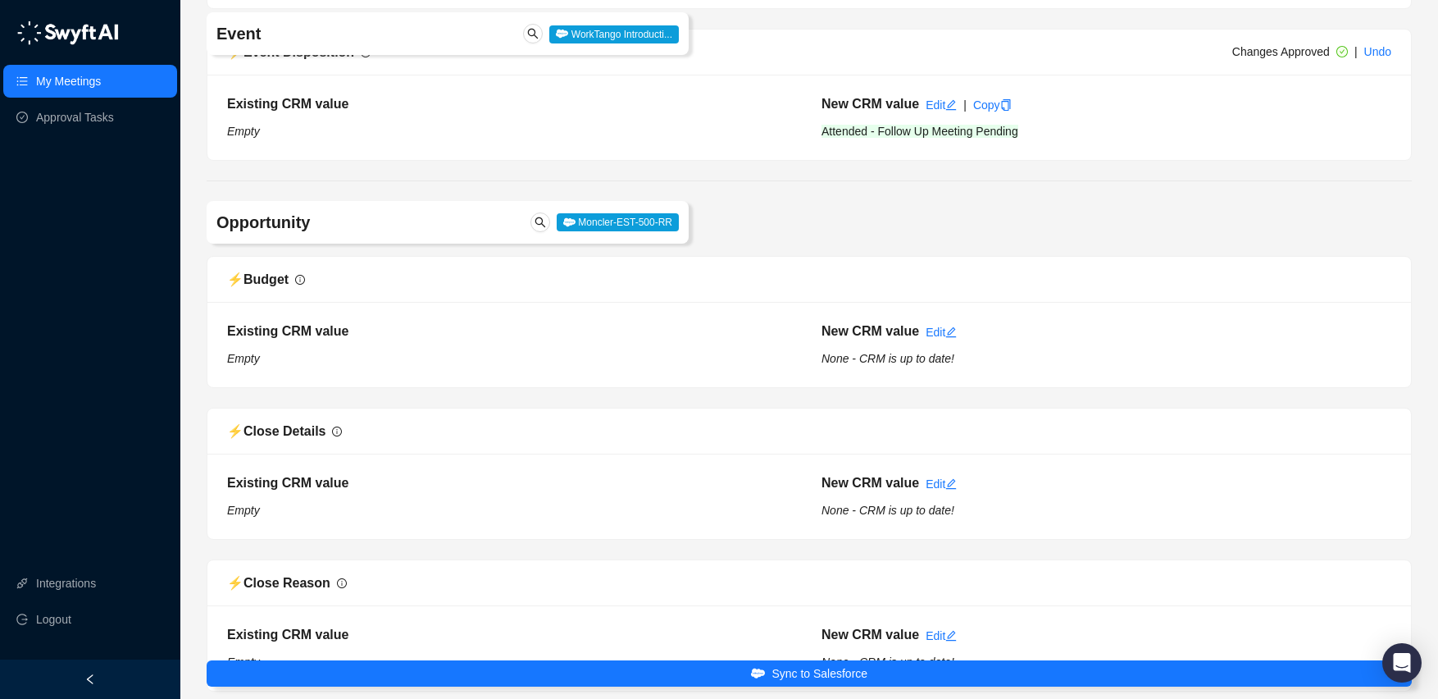
scroll to position [0, 0]
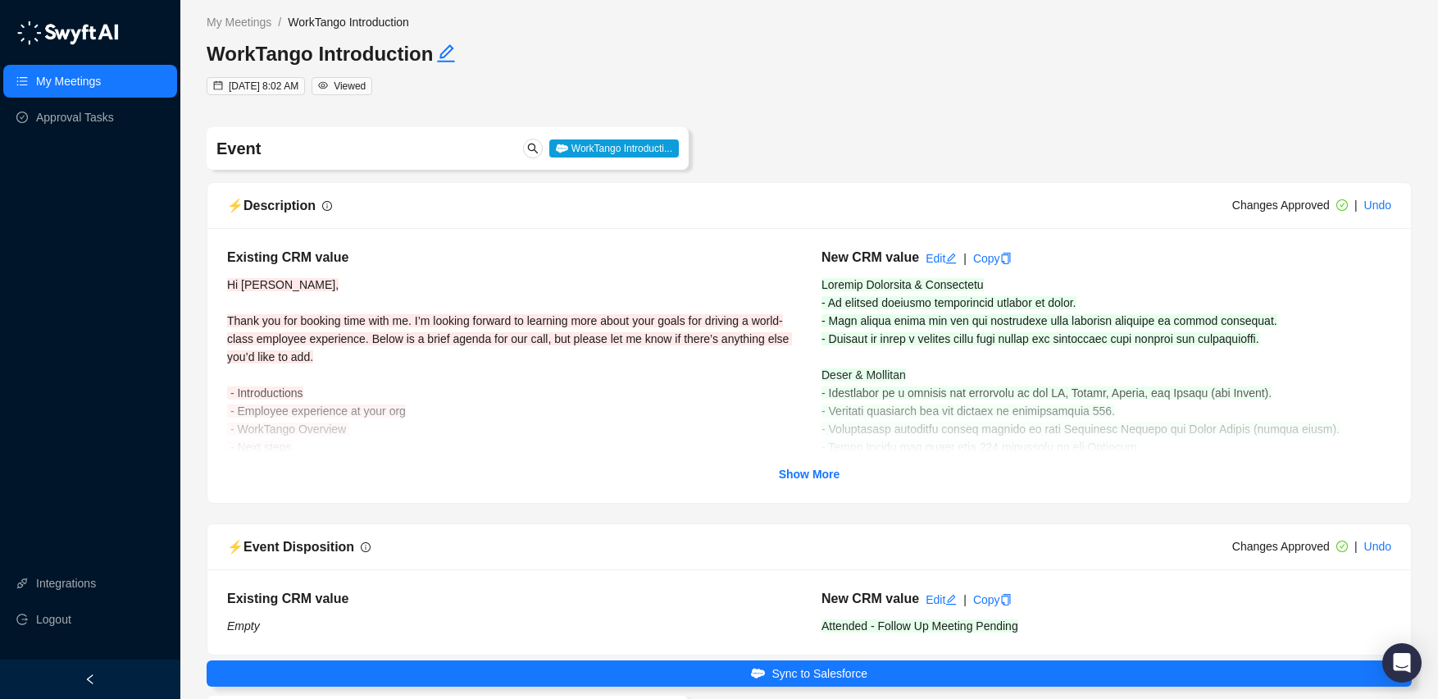
click at [800, 478] on strong "Show More" at bounding box center [810, 473] width 62 height 13
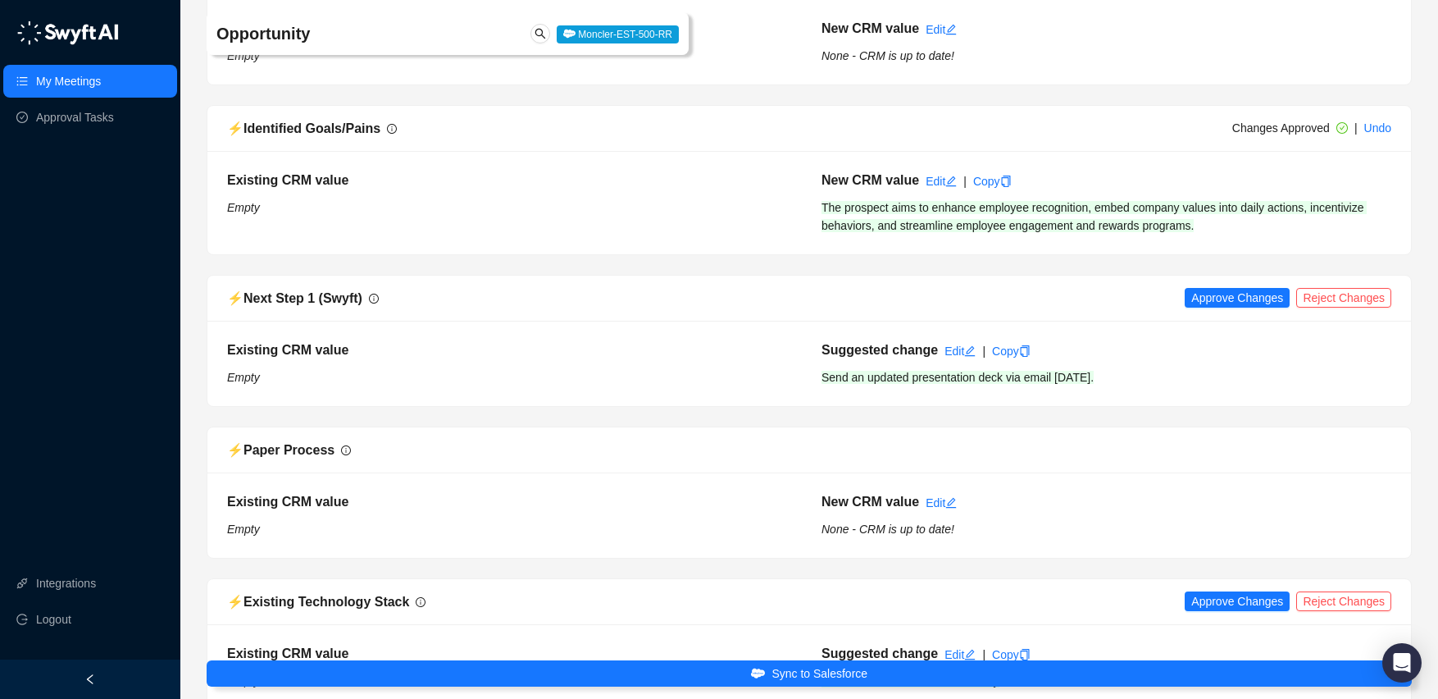
scroll to position [2405, 0]
click at [1232, 297] on span "Approve Changes" at bounding box center [1238, 296] width 92 height 18
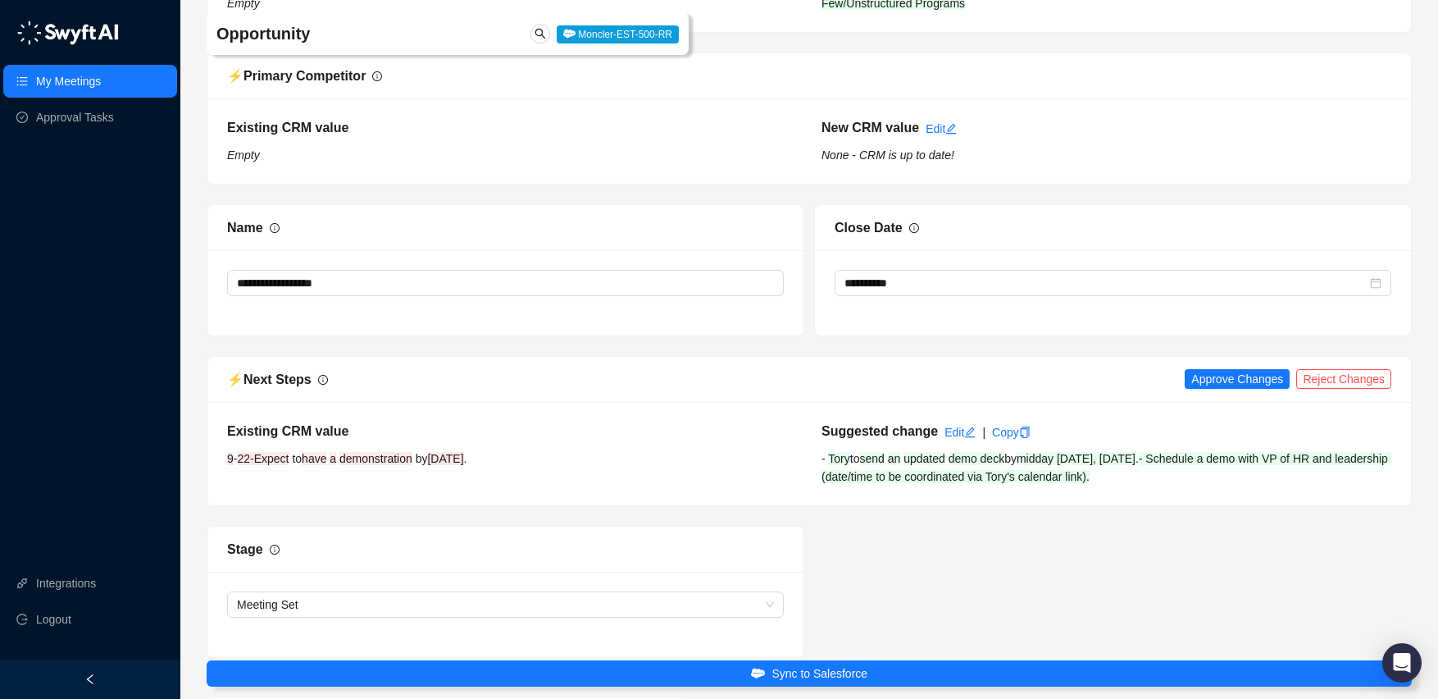
scroll to position [3718, 0]
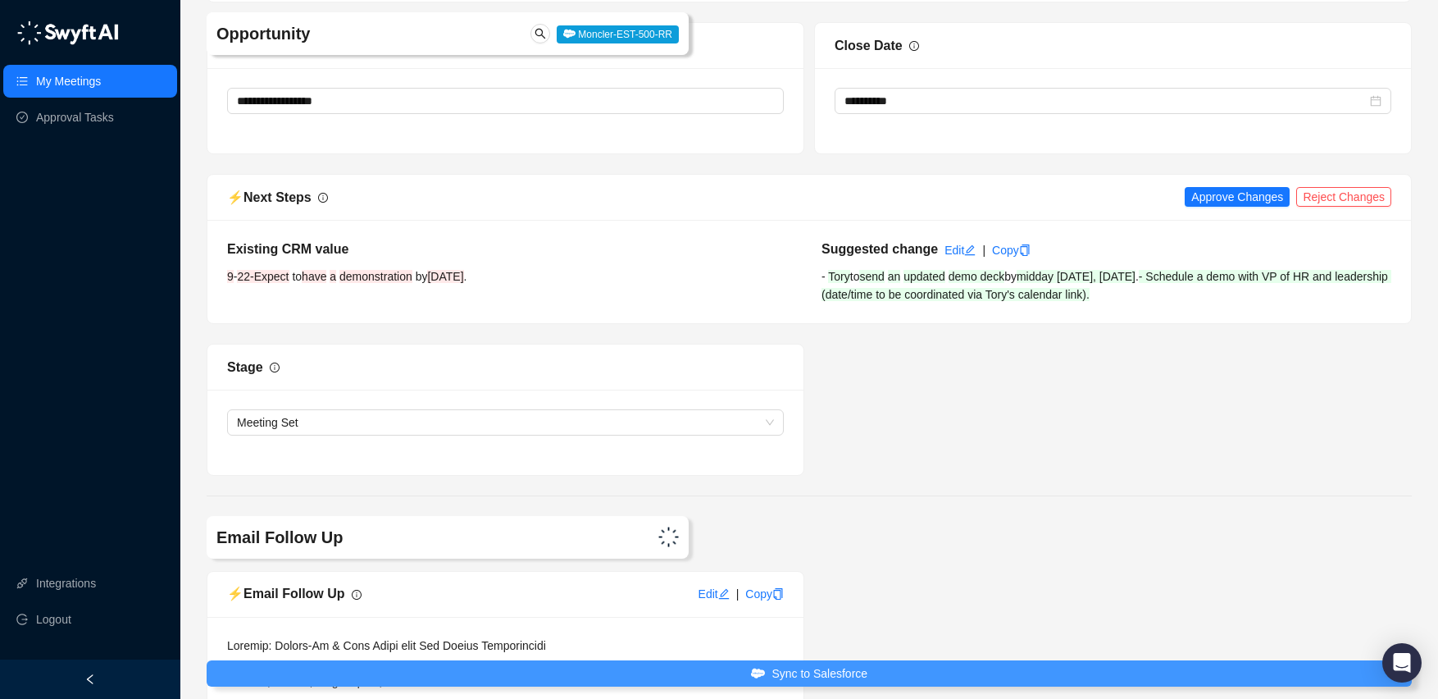
click at [867, 674] on span "Sync to Salesforce" at bounding box center [820, 673] width 96 height 18
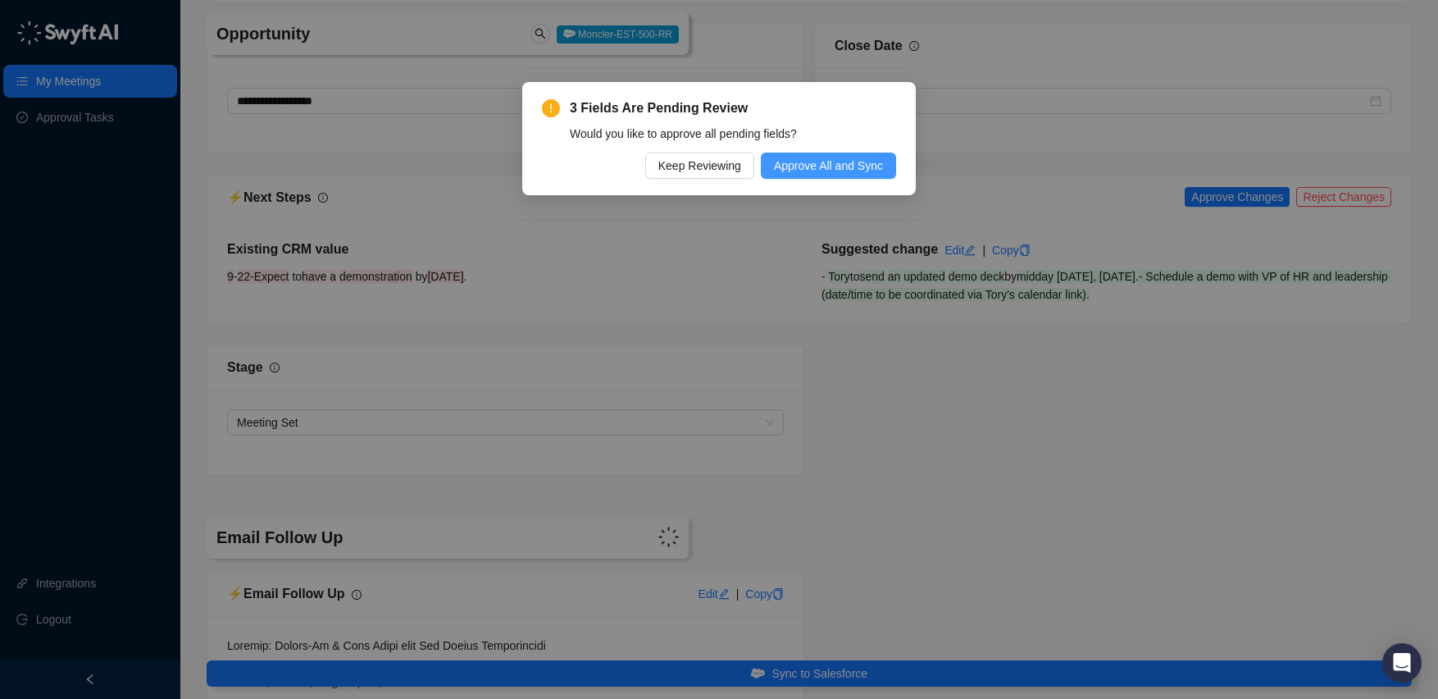
click at [829, 169] on span "Approve All and Sync" at bounding box center [828, 166] width 109 height 18
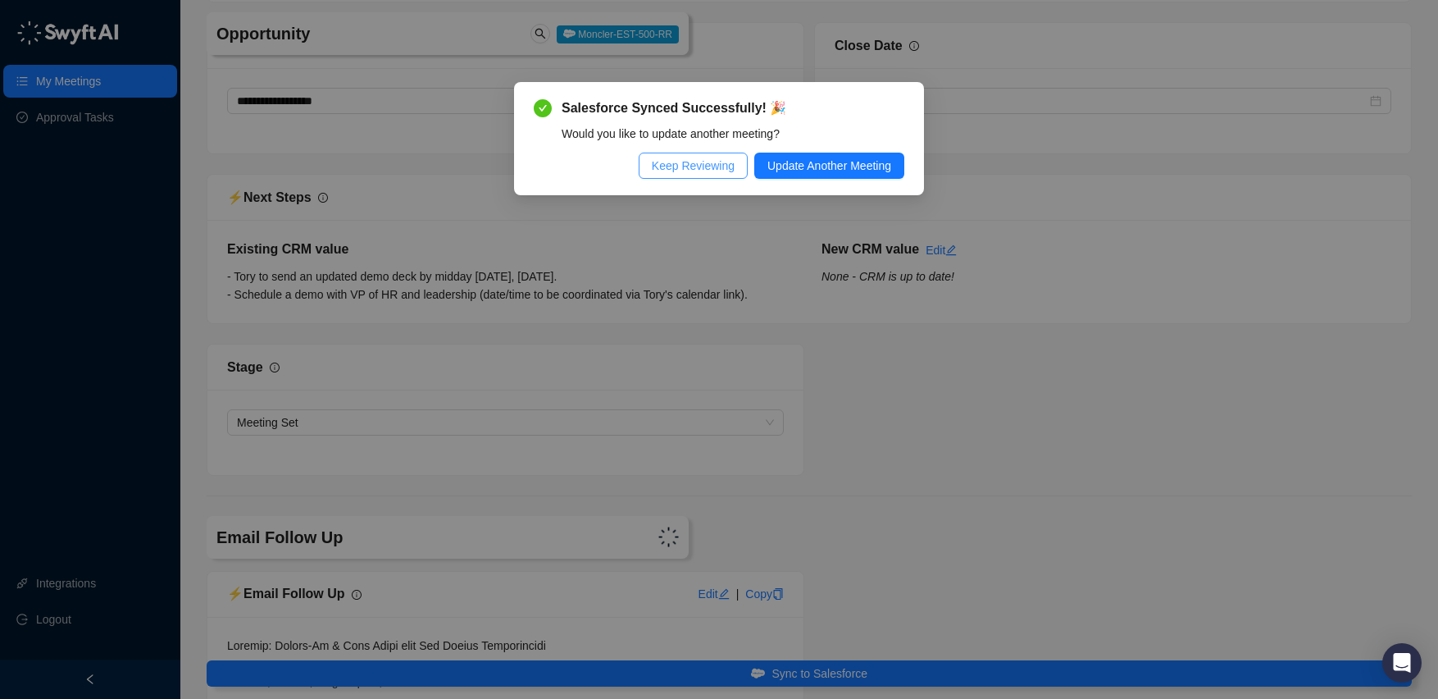
click at [700, 167] on span "Keep Reviewing" at bounding box center [693, 166] width 83 height 18
